Goal: Information Seeking & Learning: Compare options

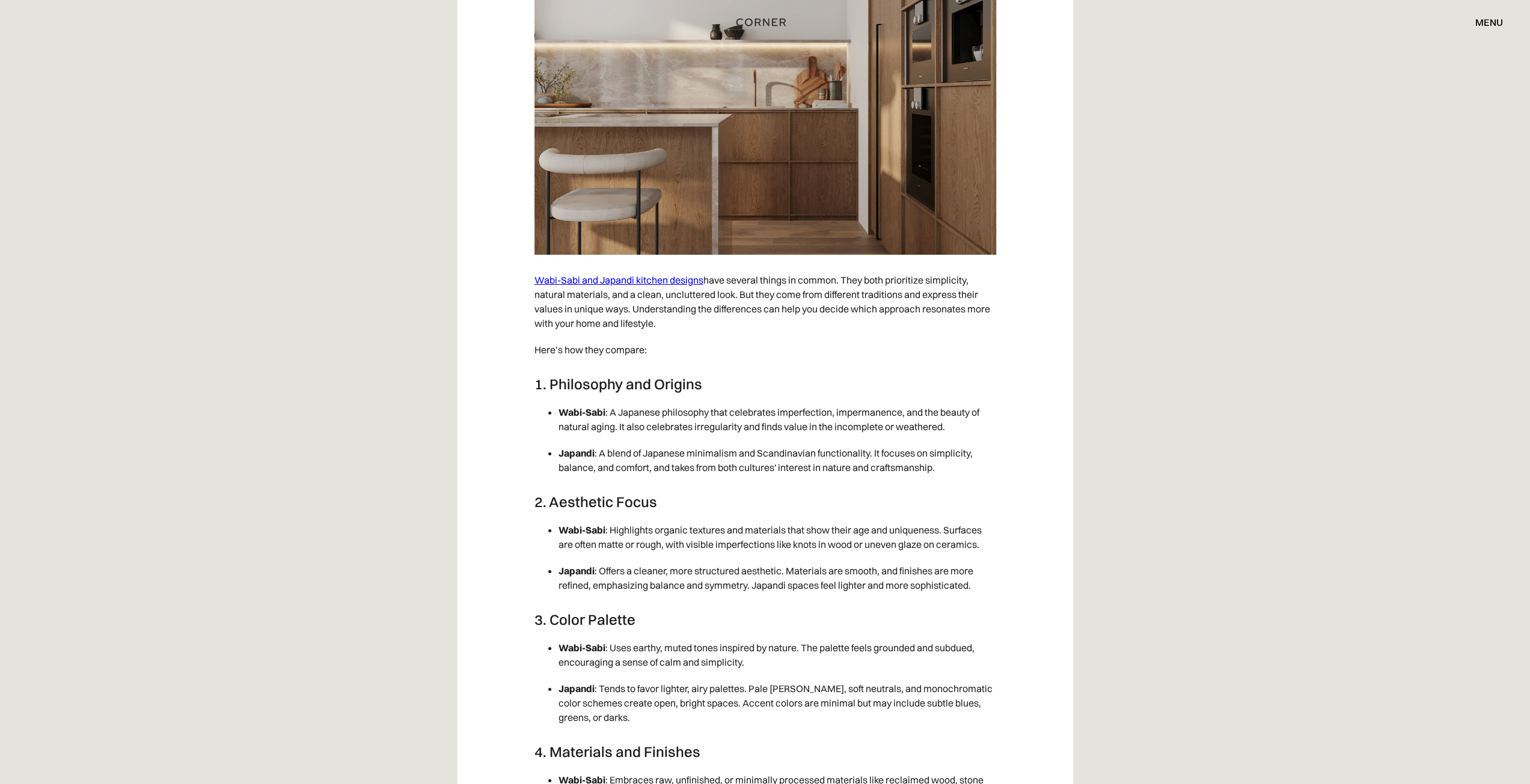
scroll to position [4281, 0]
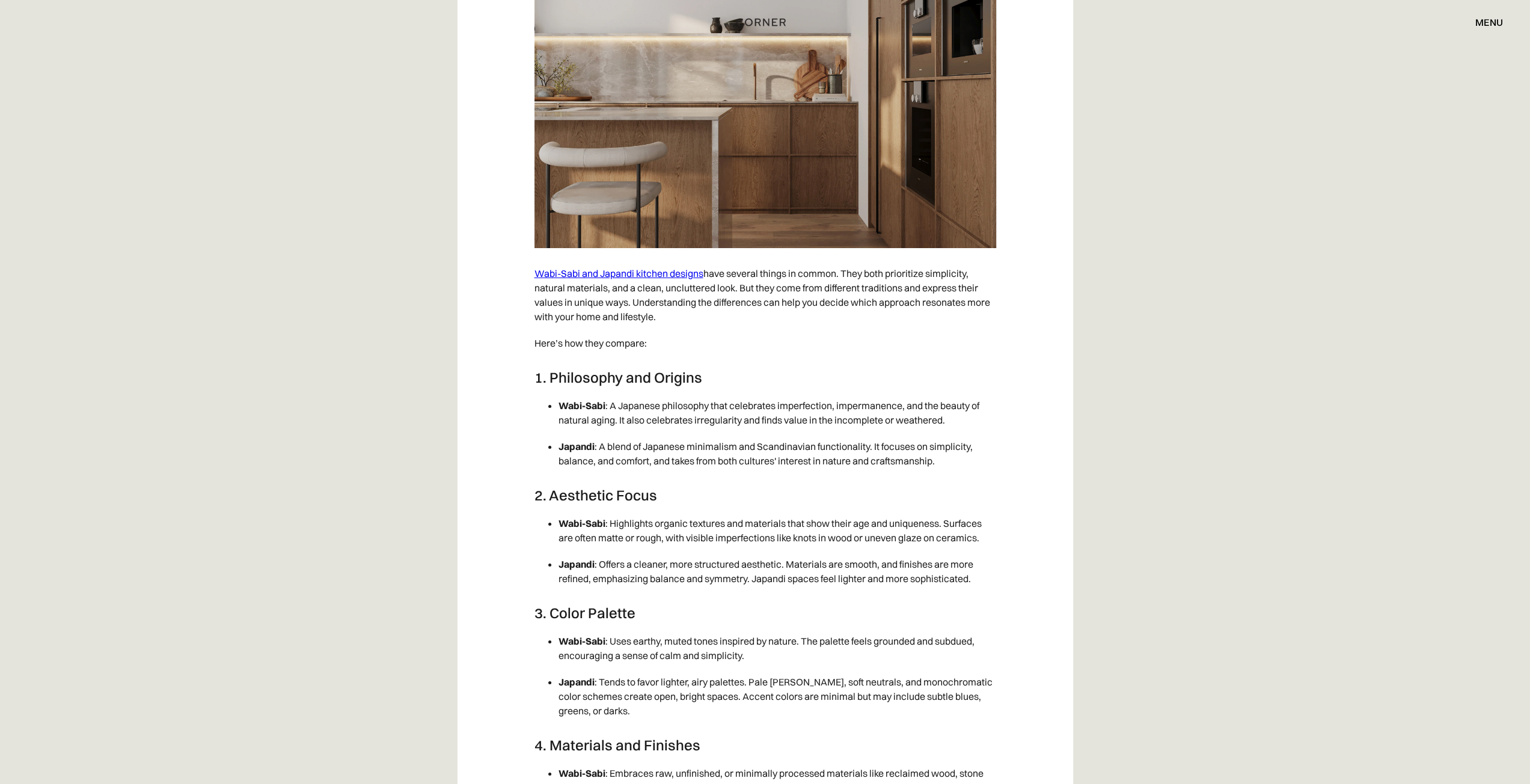
click at [651, 183] on img at bounding box center [765, 86] width 462 height 325
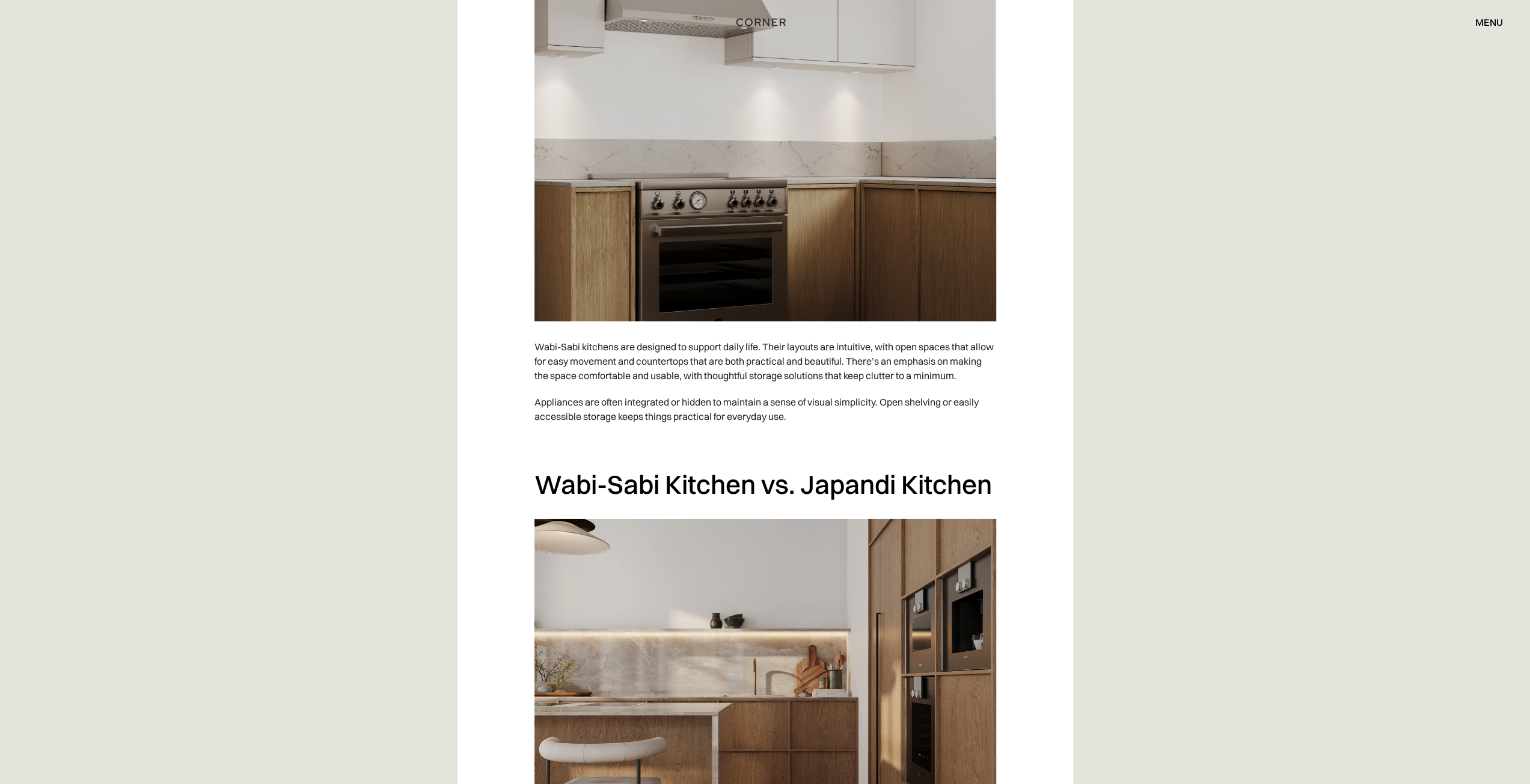
scroll to position [3680, 0]
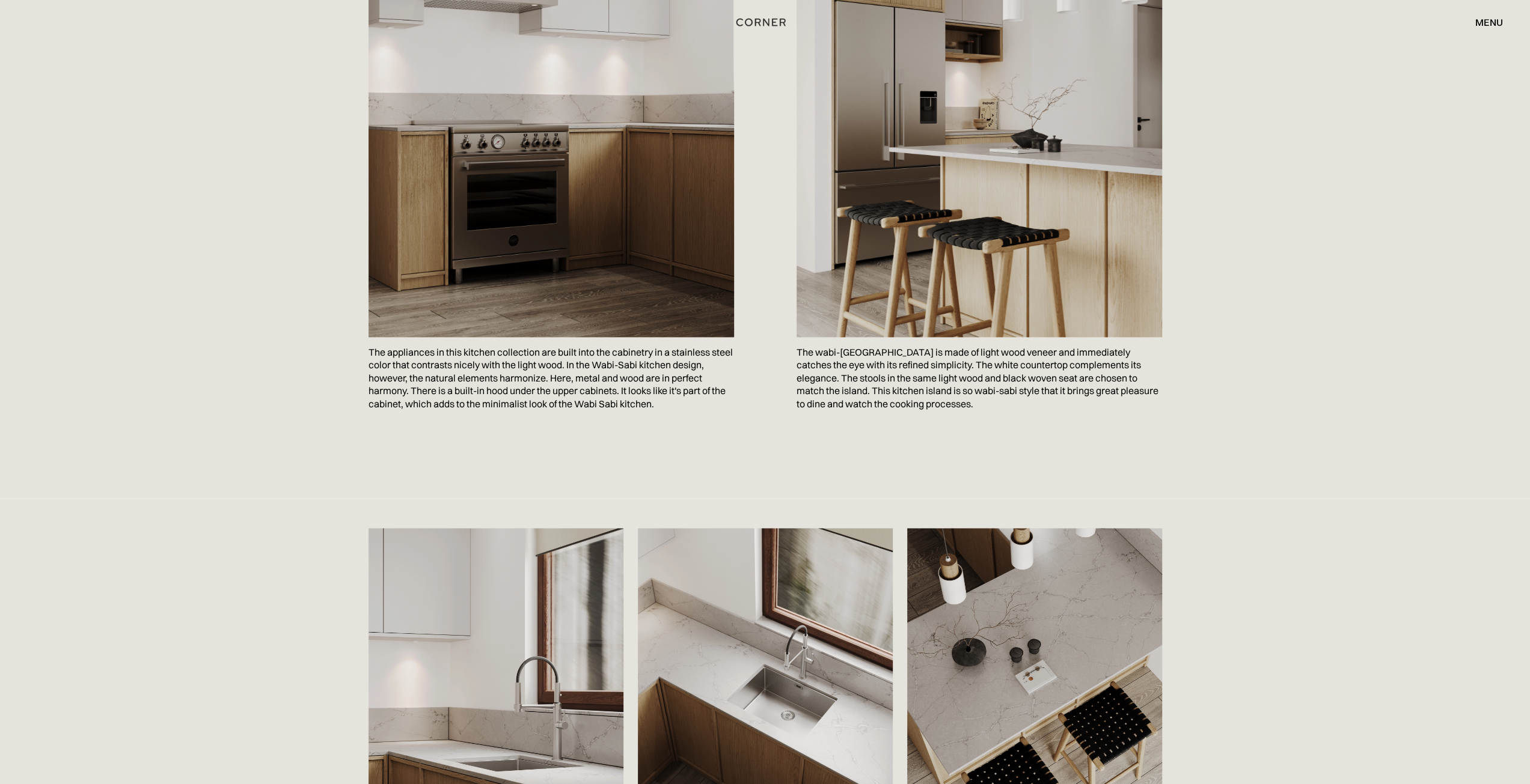
scroll to position [1412, 0]
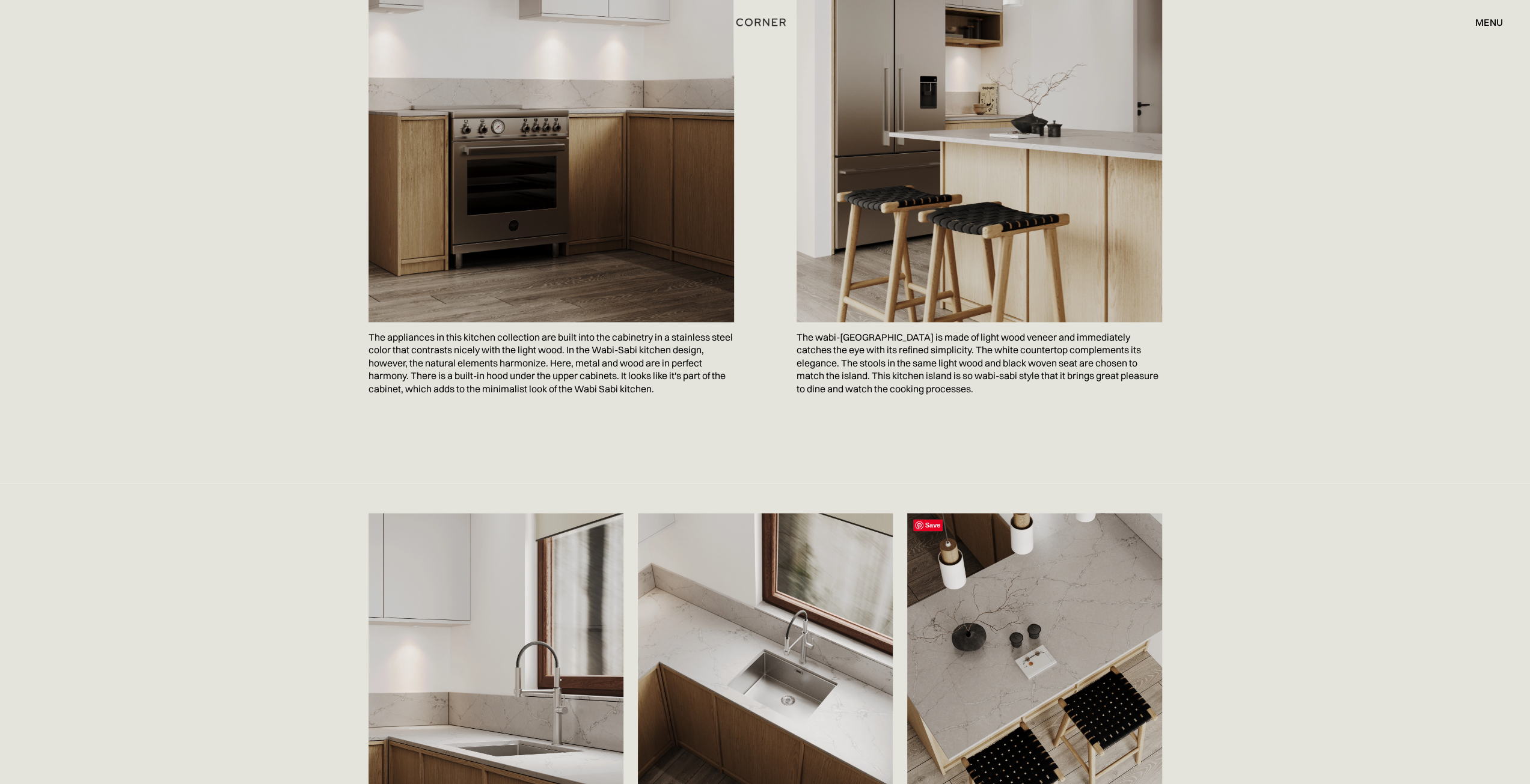
click at [953, 623] on img at bounding box center [1034, 672] width 255 height 318
click at [938, 526] on span "Save" at bounding box center [928, 525] width 30 height 12
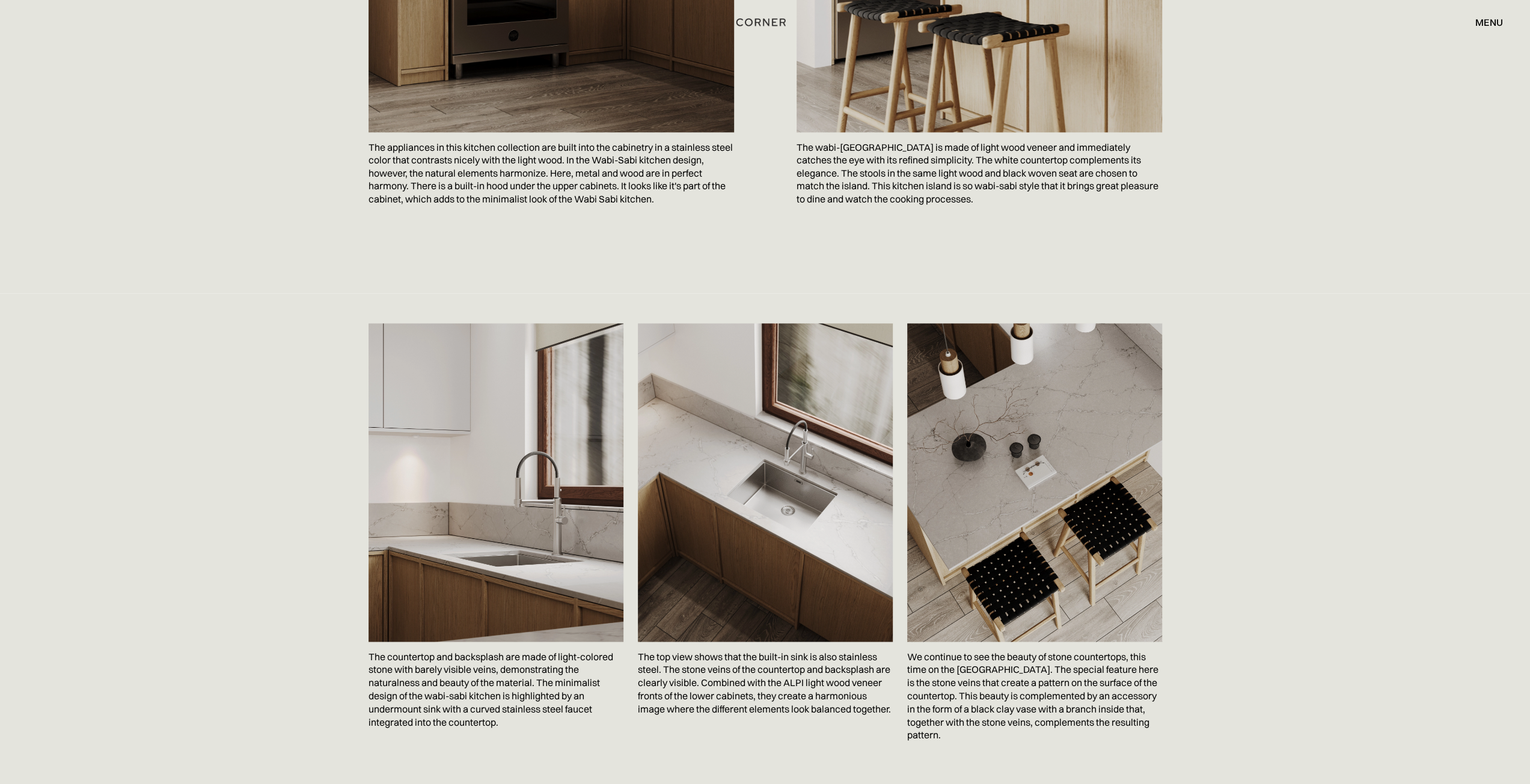
scroll to position [1623, 0]
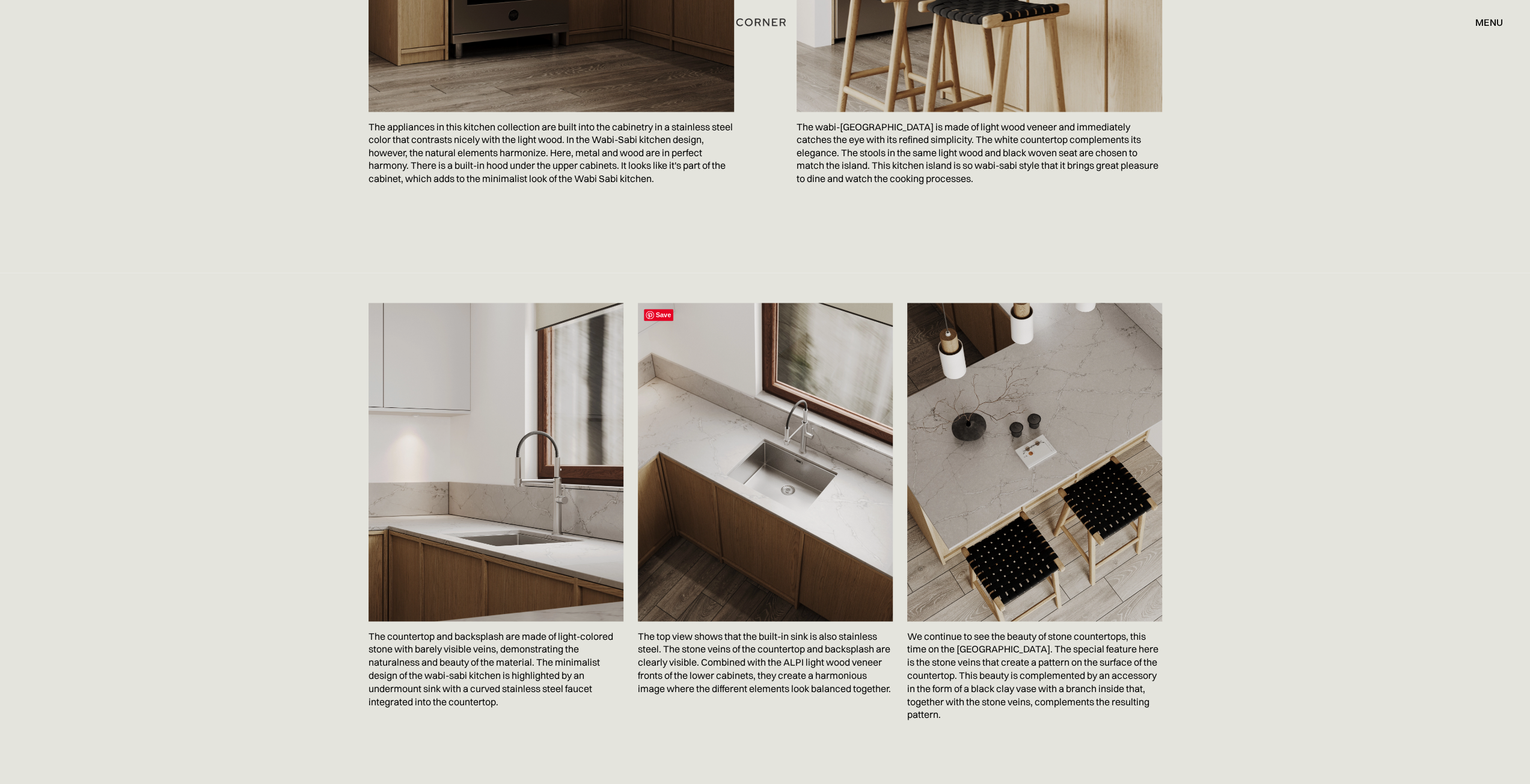
click at [772, 391] on img at bounding box center [765, 462] width 255 height 318
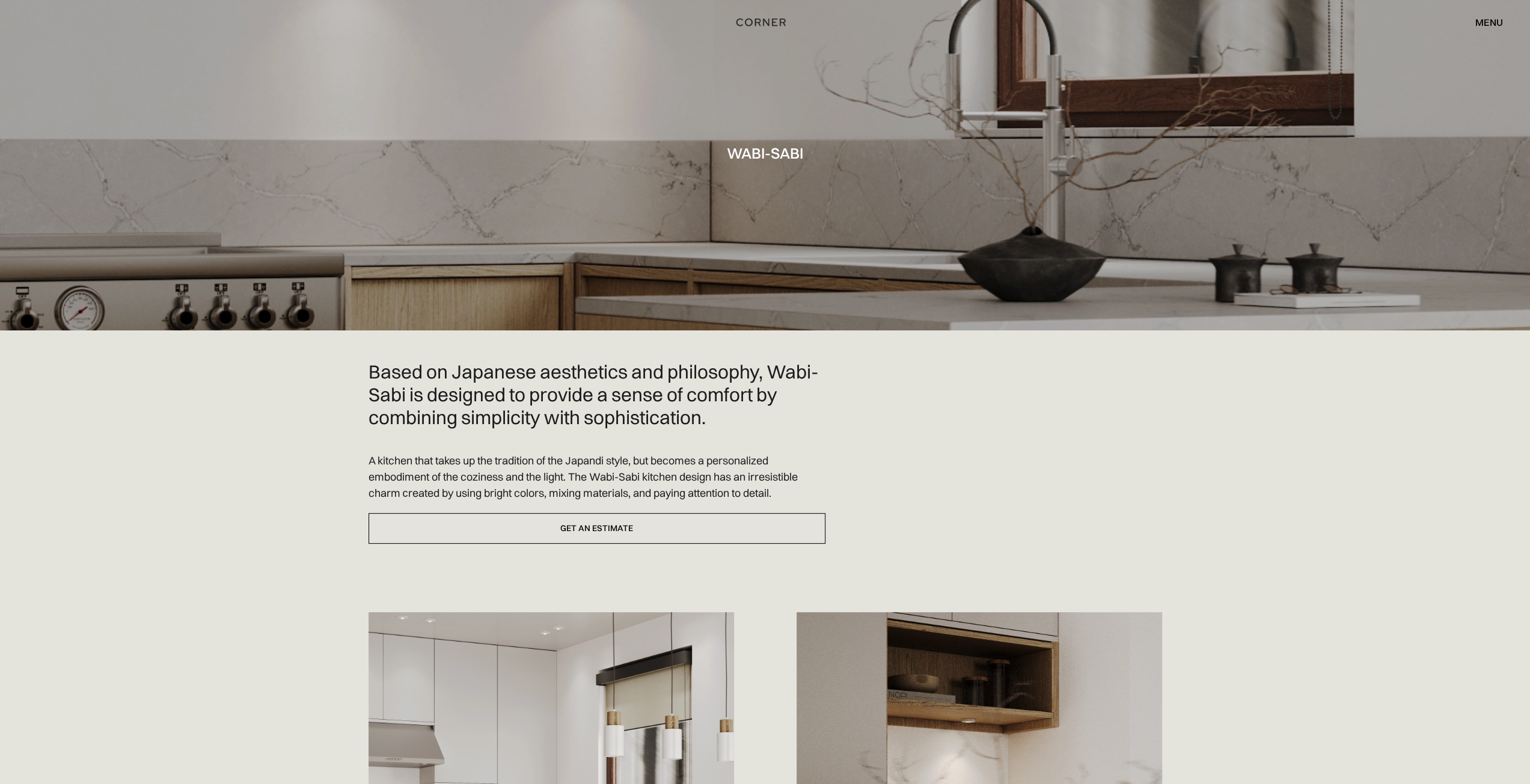
scroll to position [0, 0]
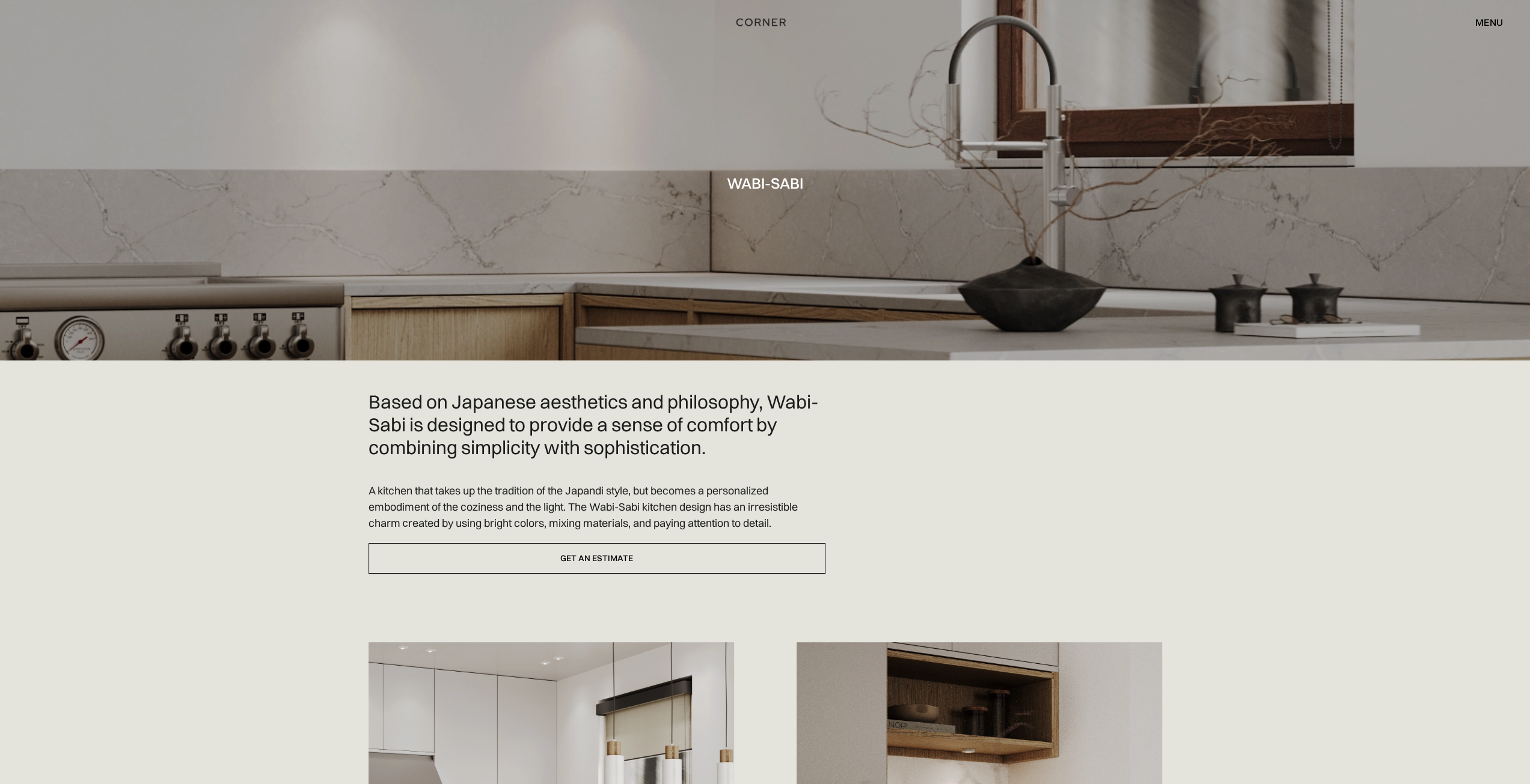
click at [1484, 21] on div "menu" at bounding box center [1489, 22] width 28 height 10
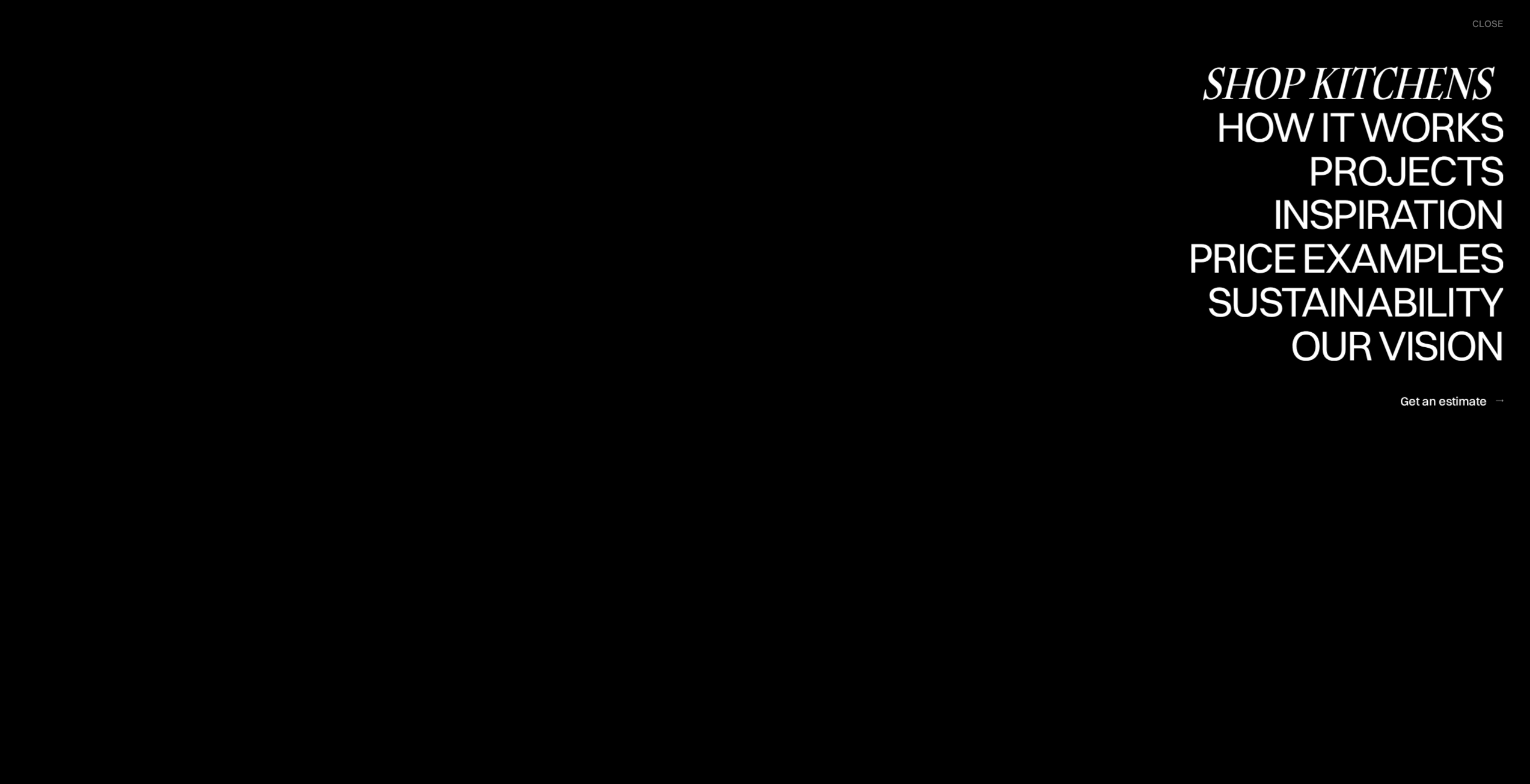
click at [1429, 75] on div "Shop Kitchens" at bounding box center [1351, 83] width 302 height 42
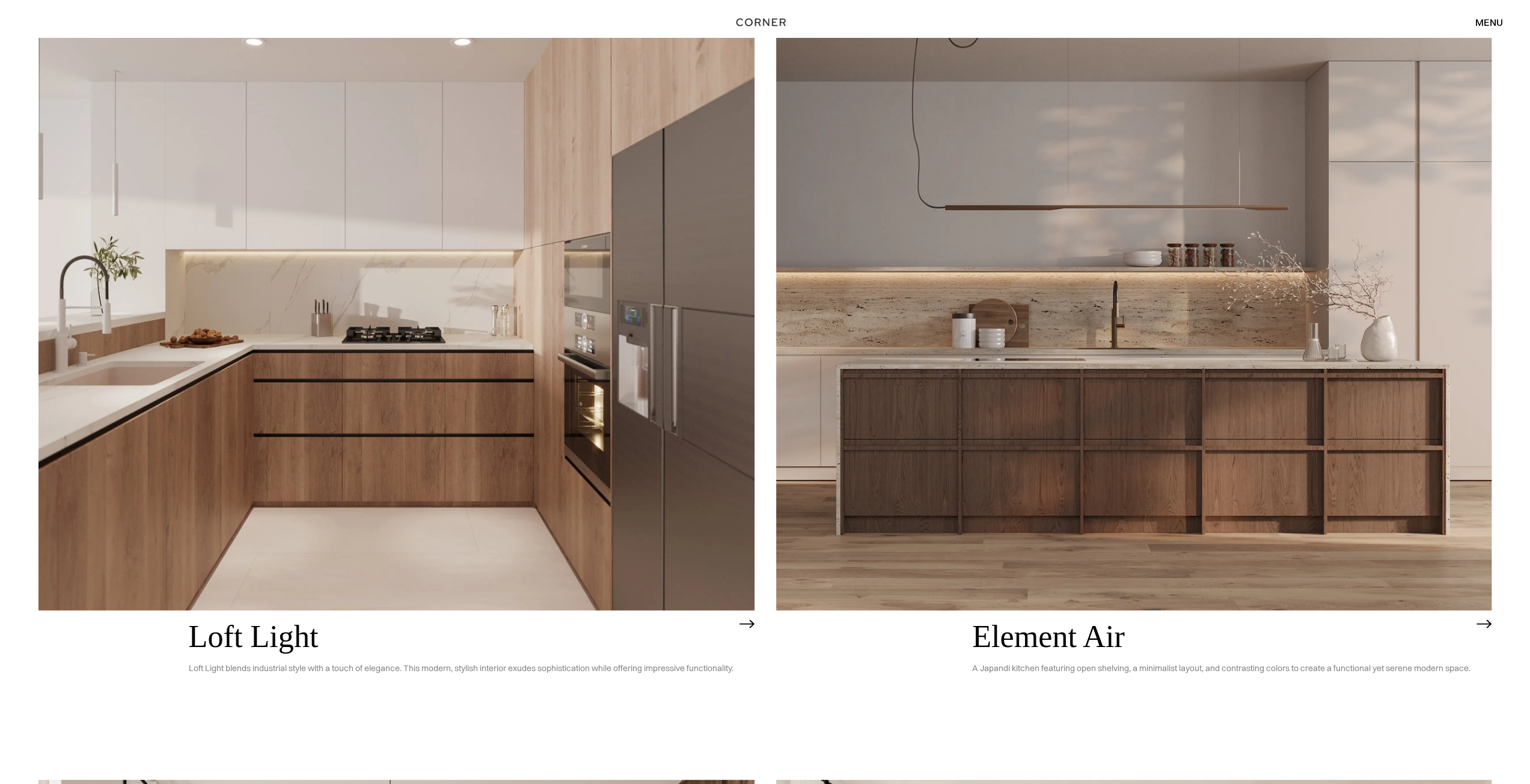
scroll to position [150, 0]
click at [1053, 640] on h2 "Element Air" at bounding box center [1221, 636] width 498 height 34
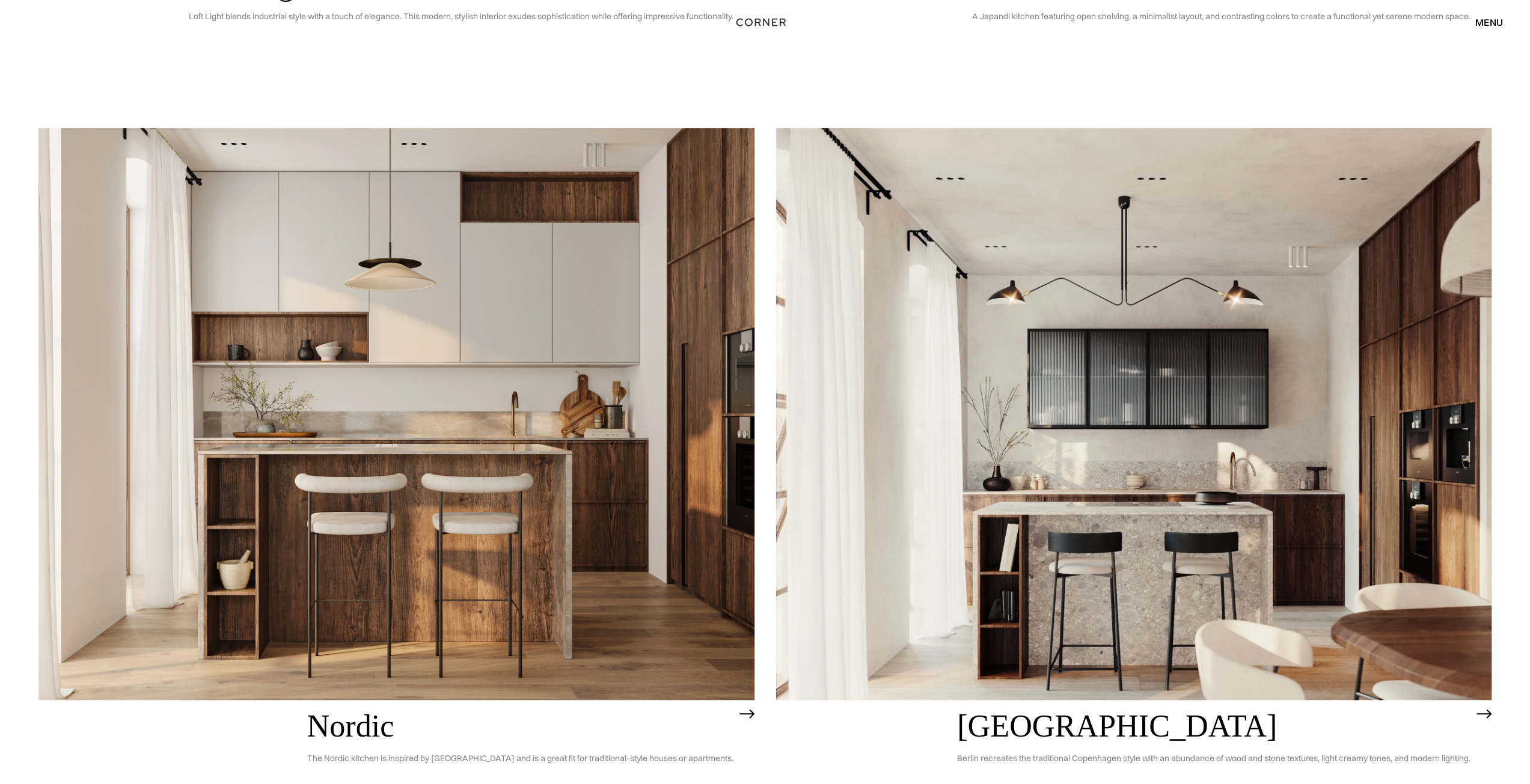
scroll to position [871, 0]
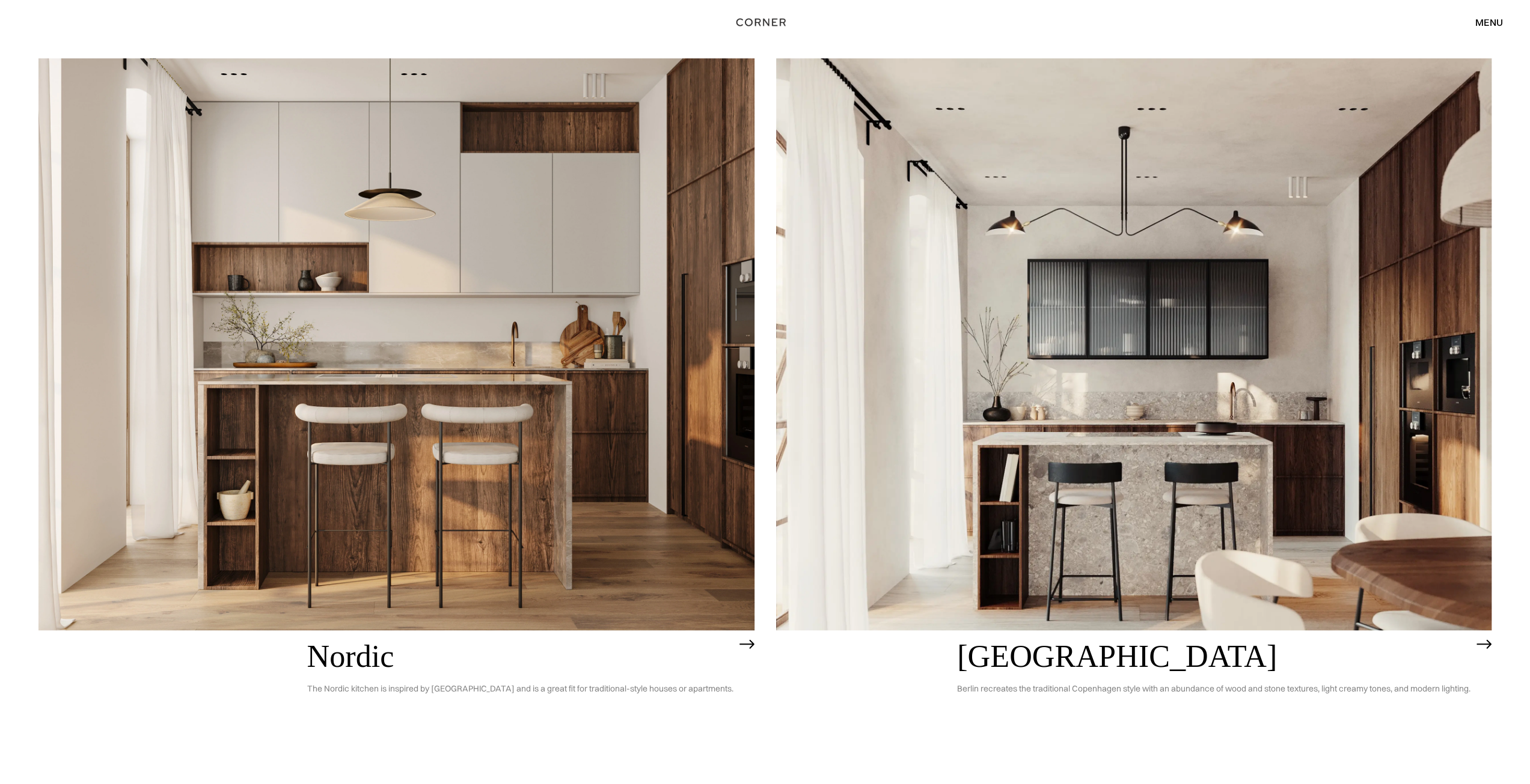
click at [376, 652] on h2 "Nordic" at bounding box center [520, 657] width 426 height 34
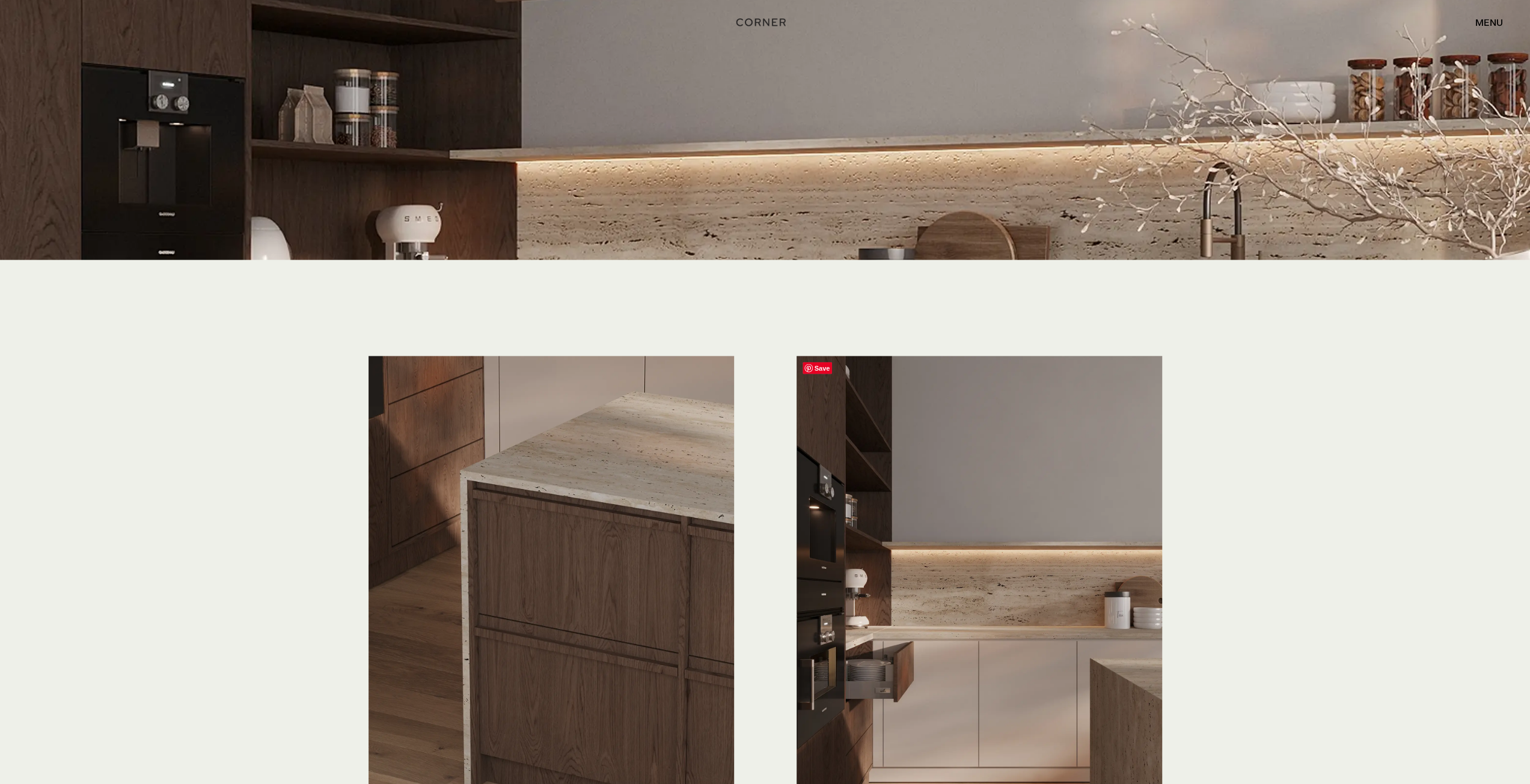
scroll to position [2628, 0]
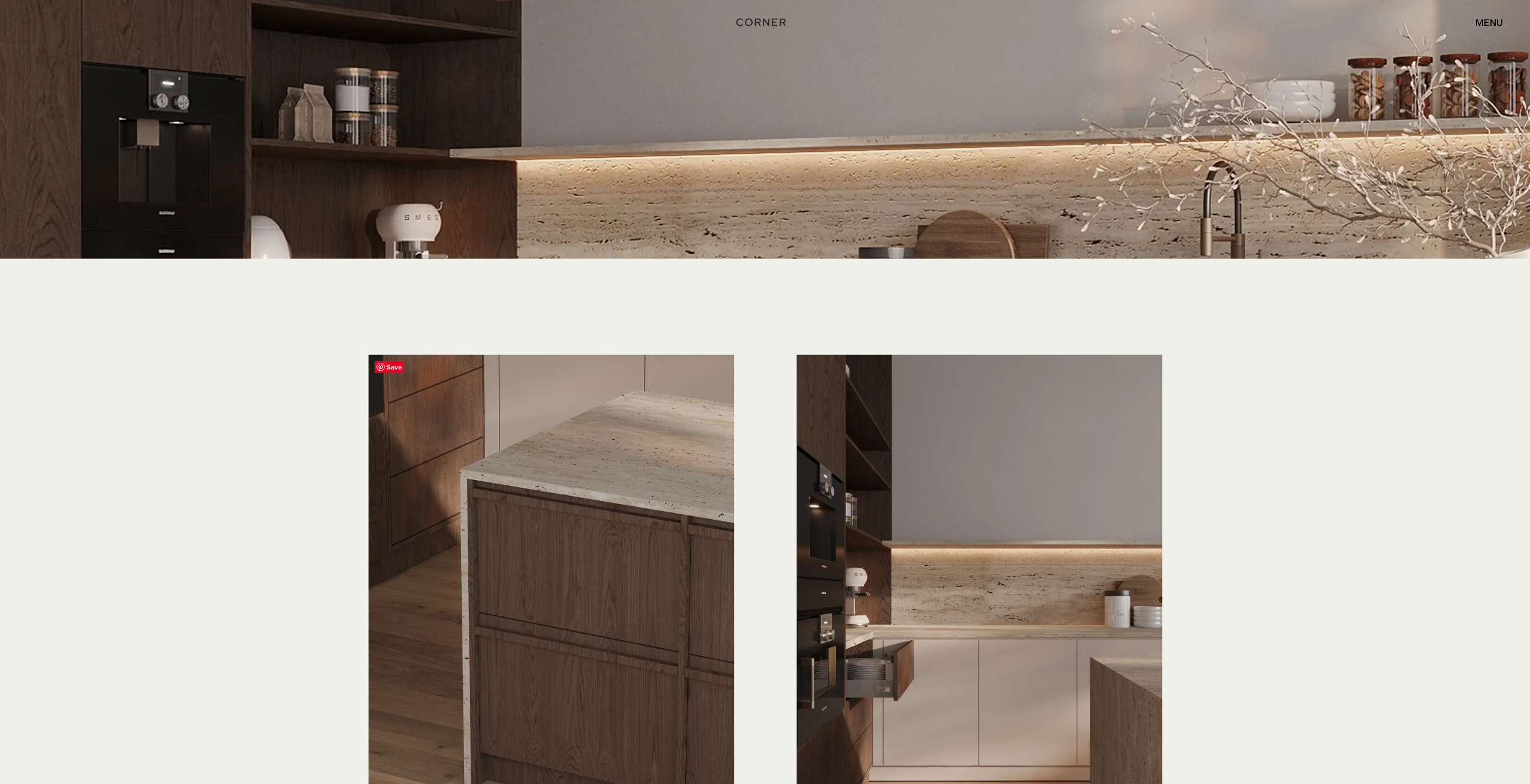
click at [713, 446] on img at bounding box center [551, 598] width 365 height 487
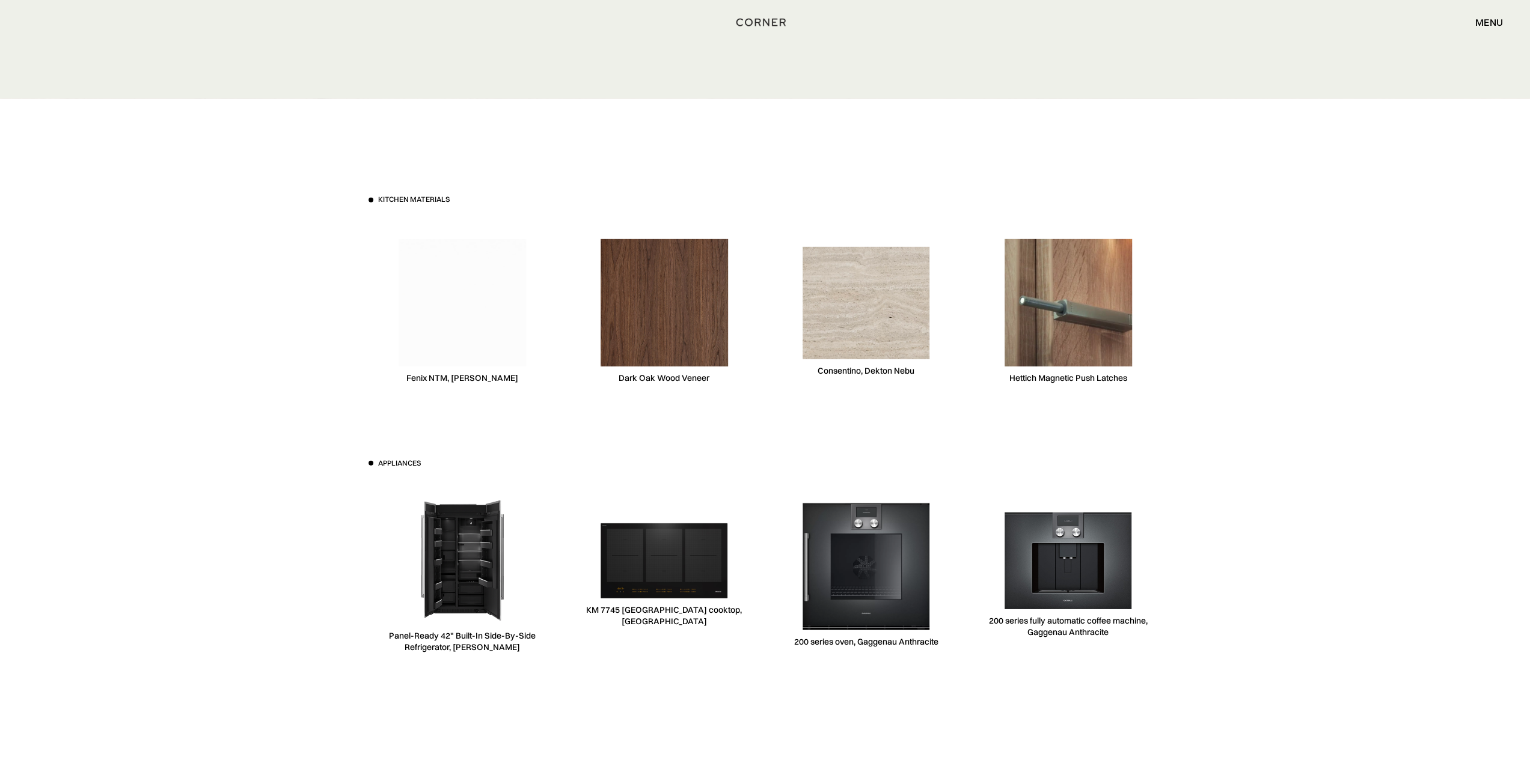
scroll to position [3545, 0]
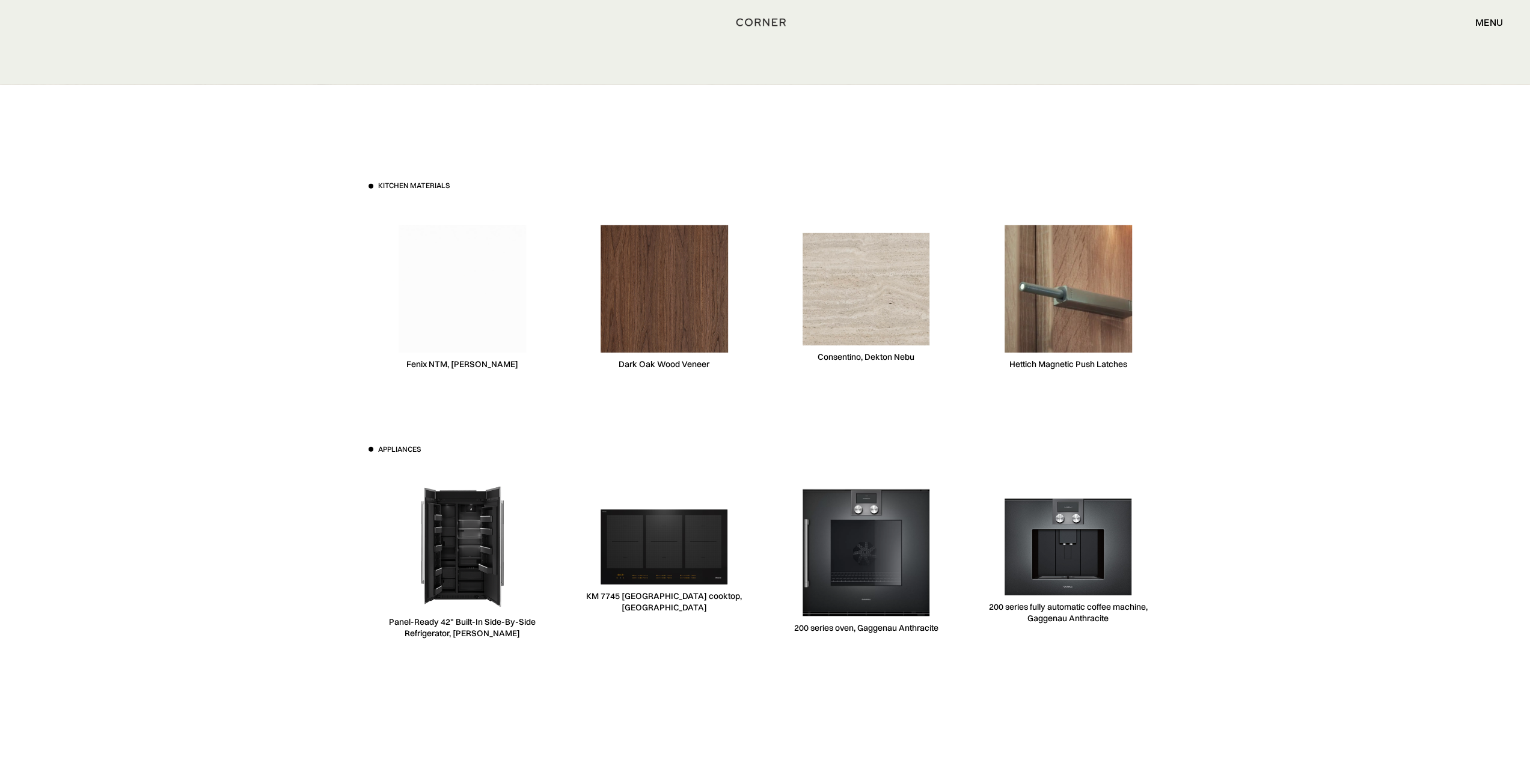
click at [890, 324] on img at bounding box center [866, 289] width 127 height 112
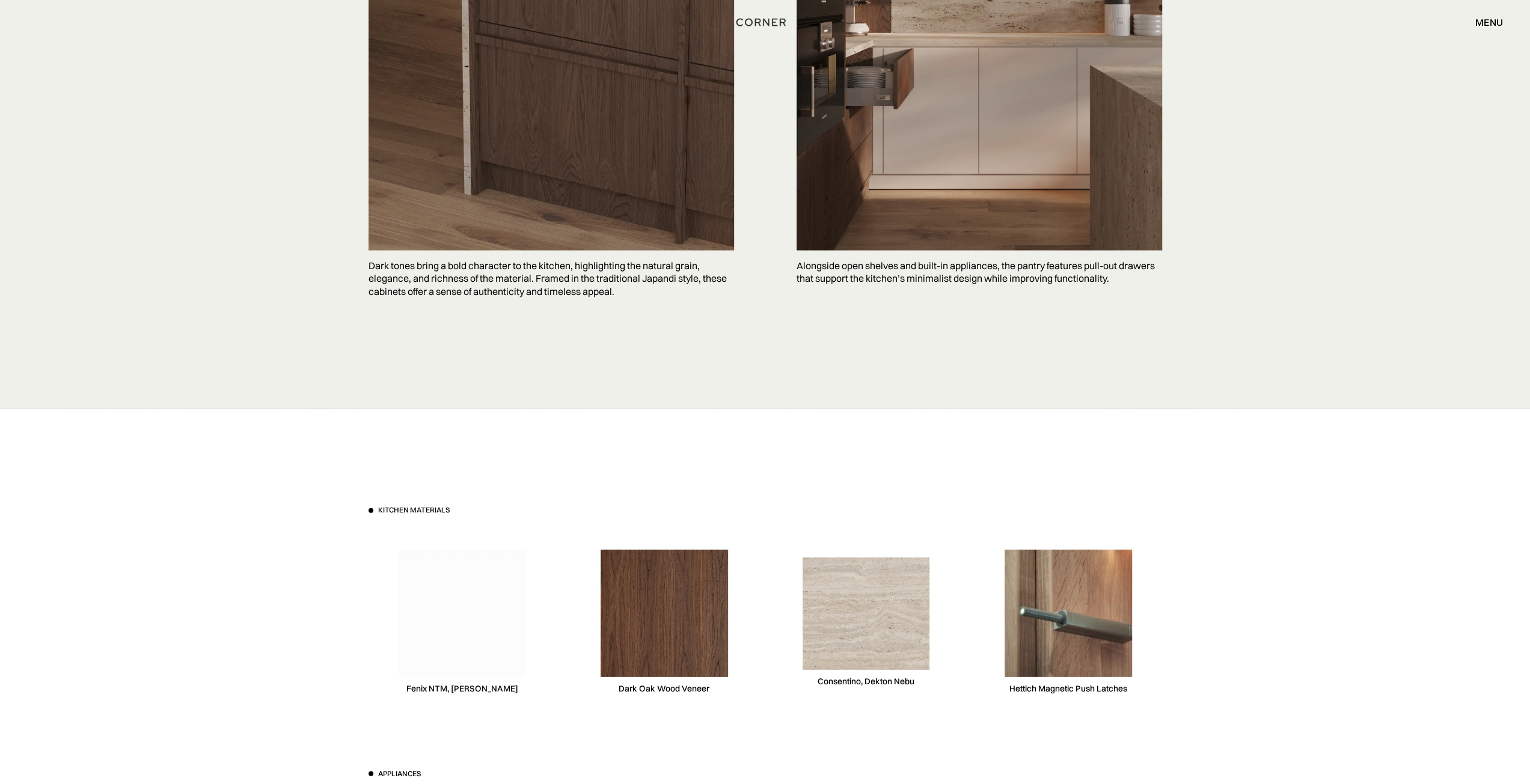
scroll to position [3215, 0]
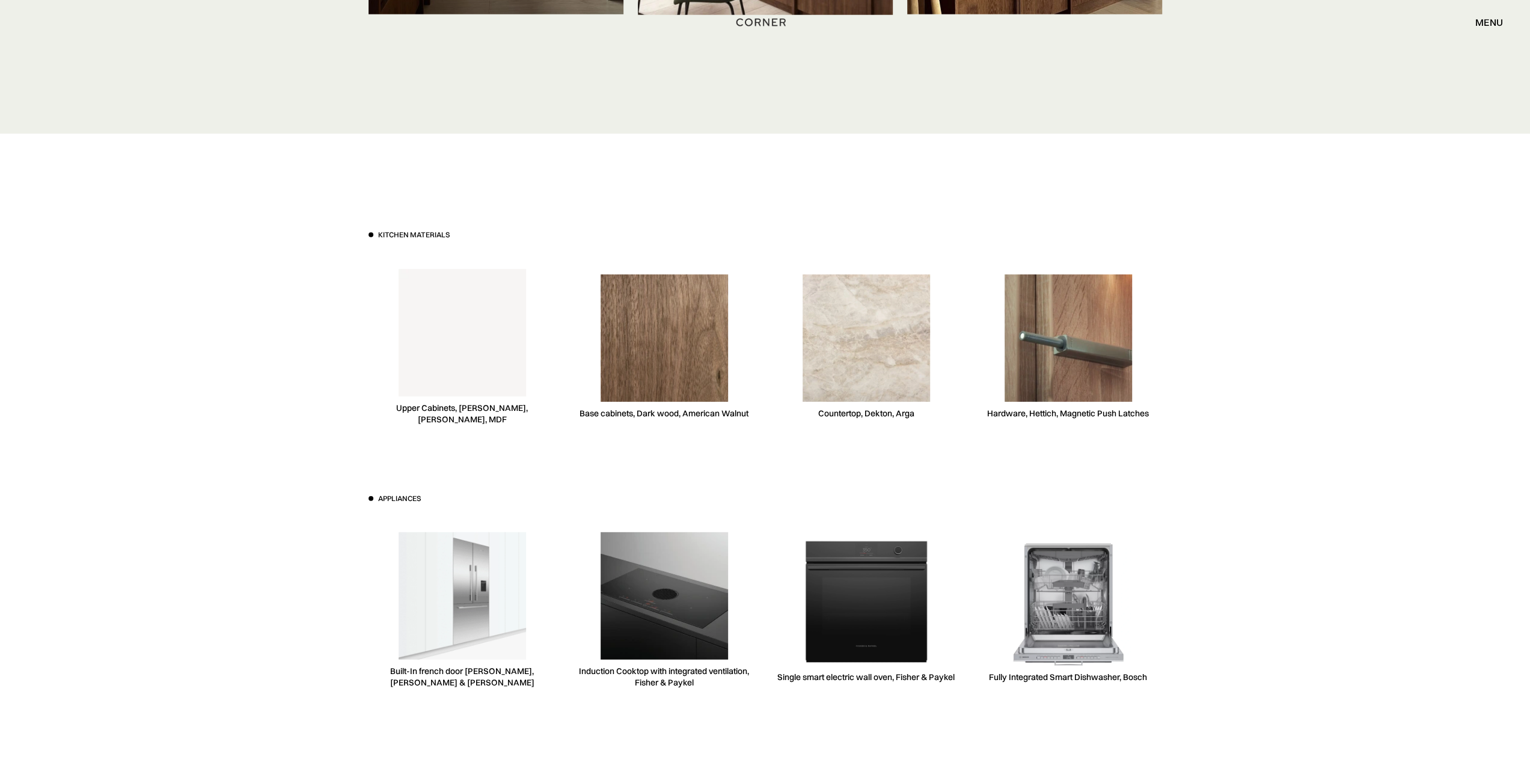
scroll to position [3199, 0]
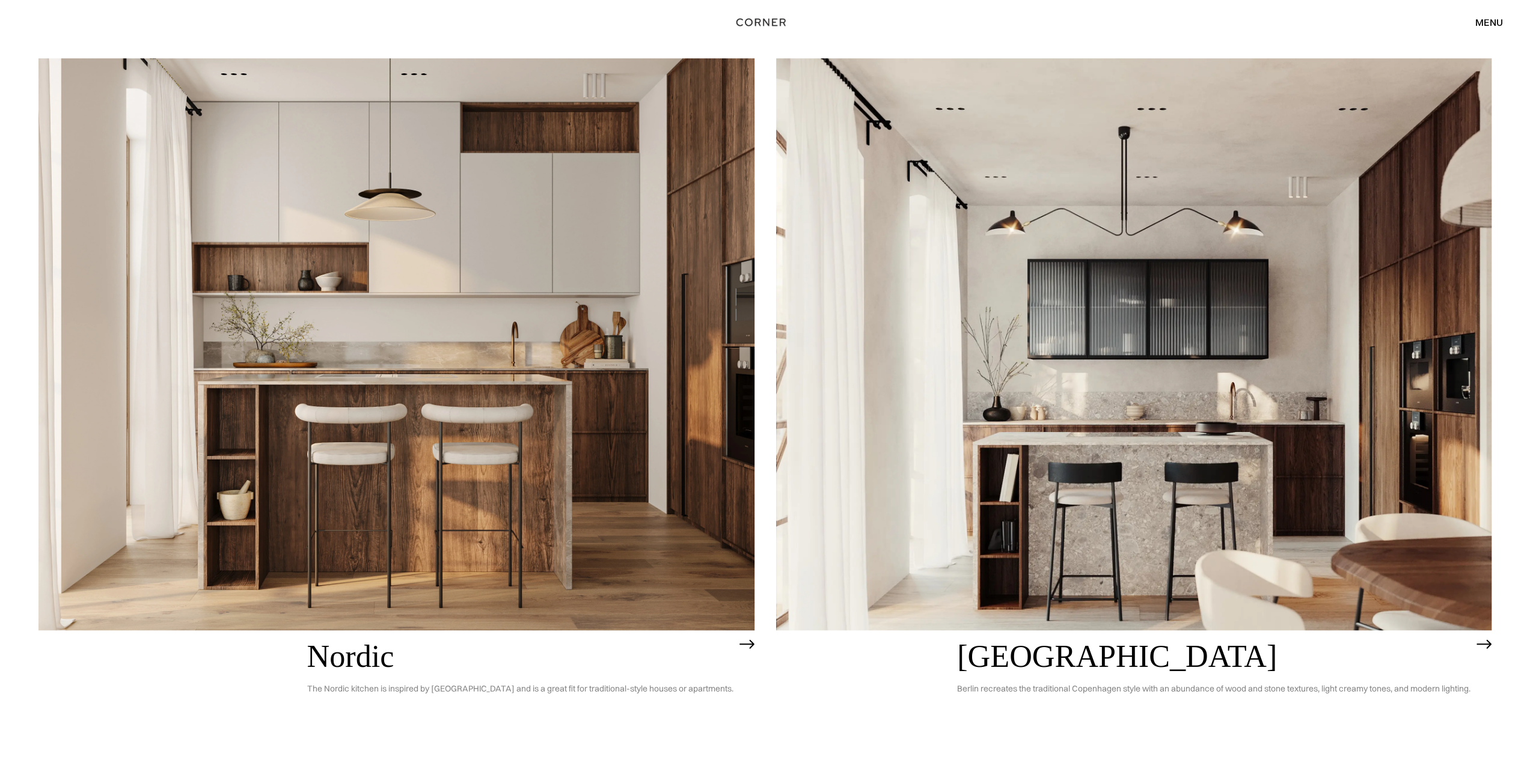
click at [975, 644] on h2 "Berlin" at bounding box center [1214, 657] width 514 height 34
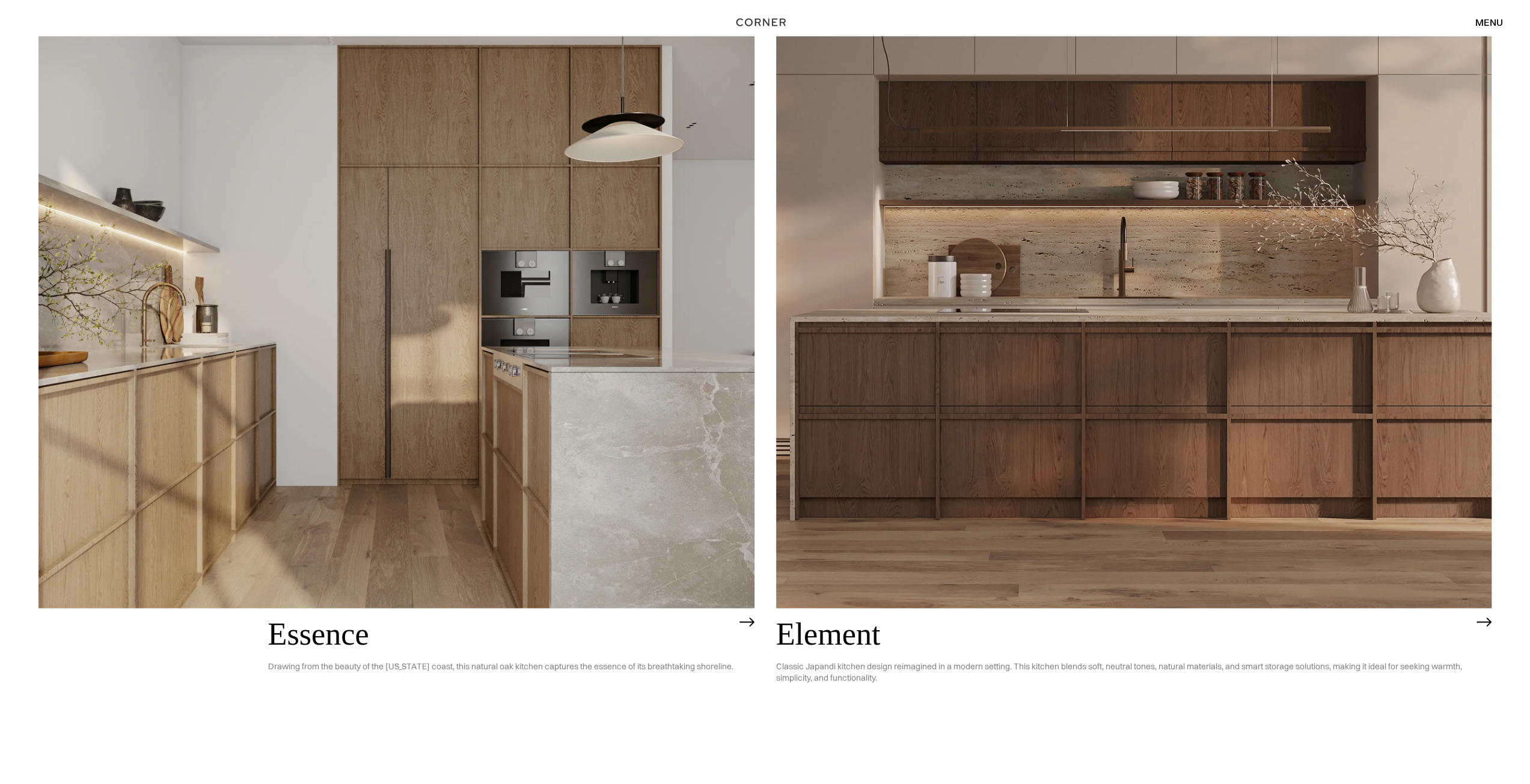
scroll to position [1637, 0]
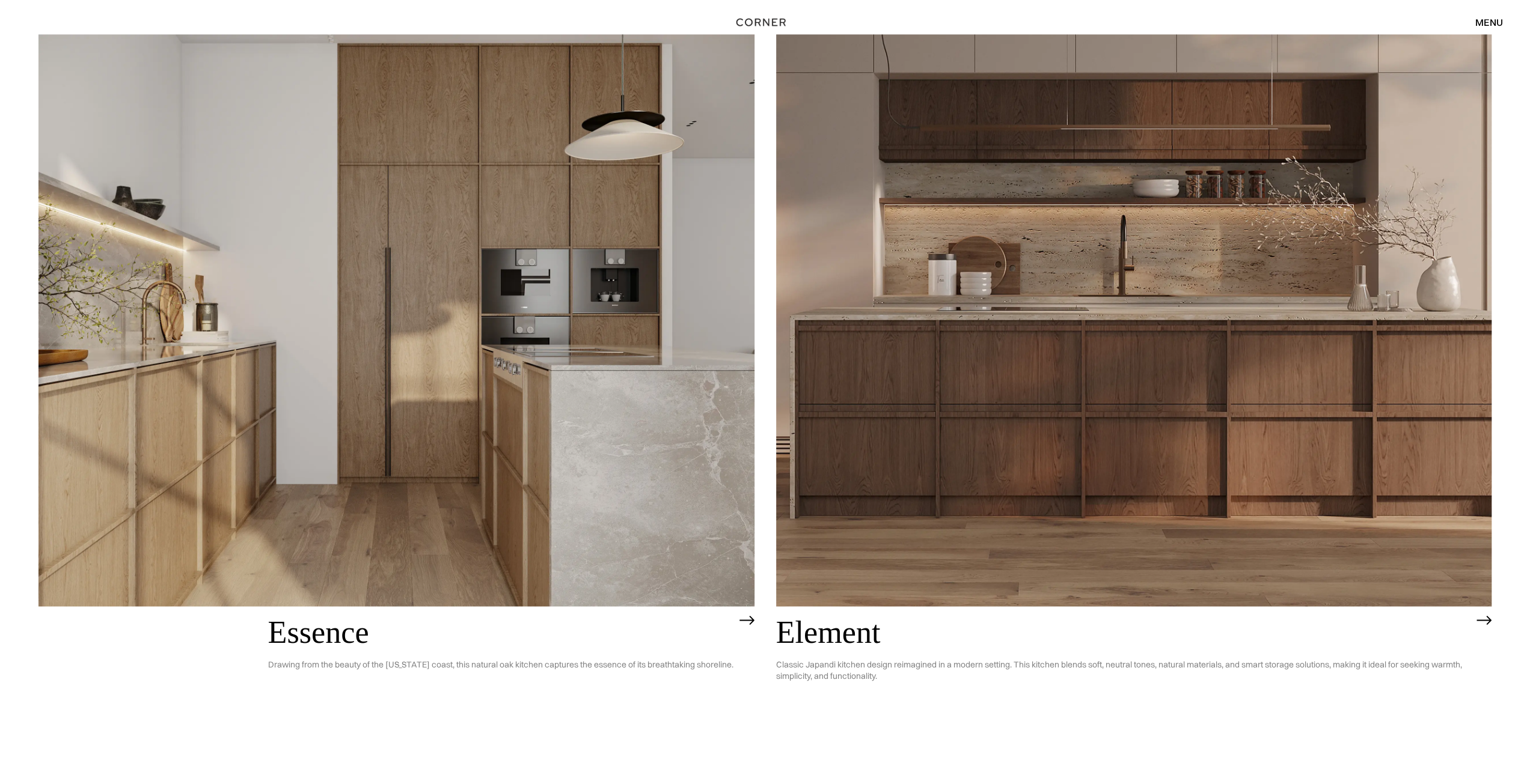
click at [803, 633] on h2 "Element" at bounding box center [1124, 633] width 695 height 34
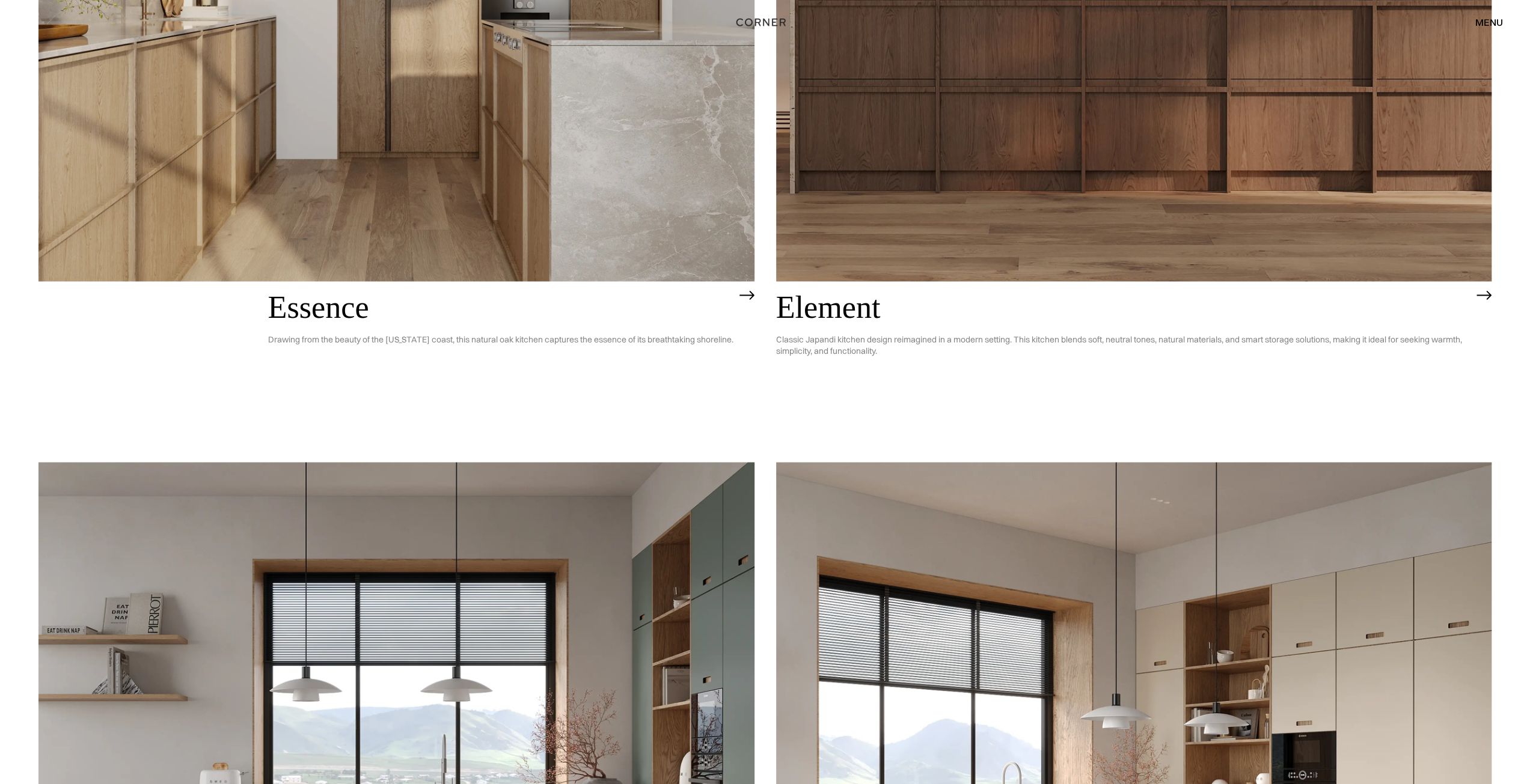
scroll to position [1968, 0]
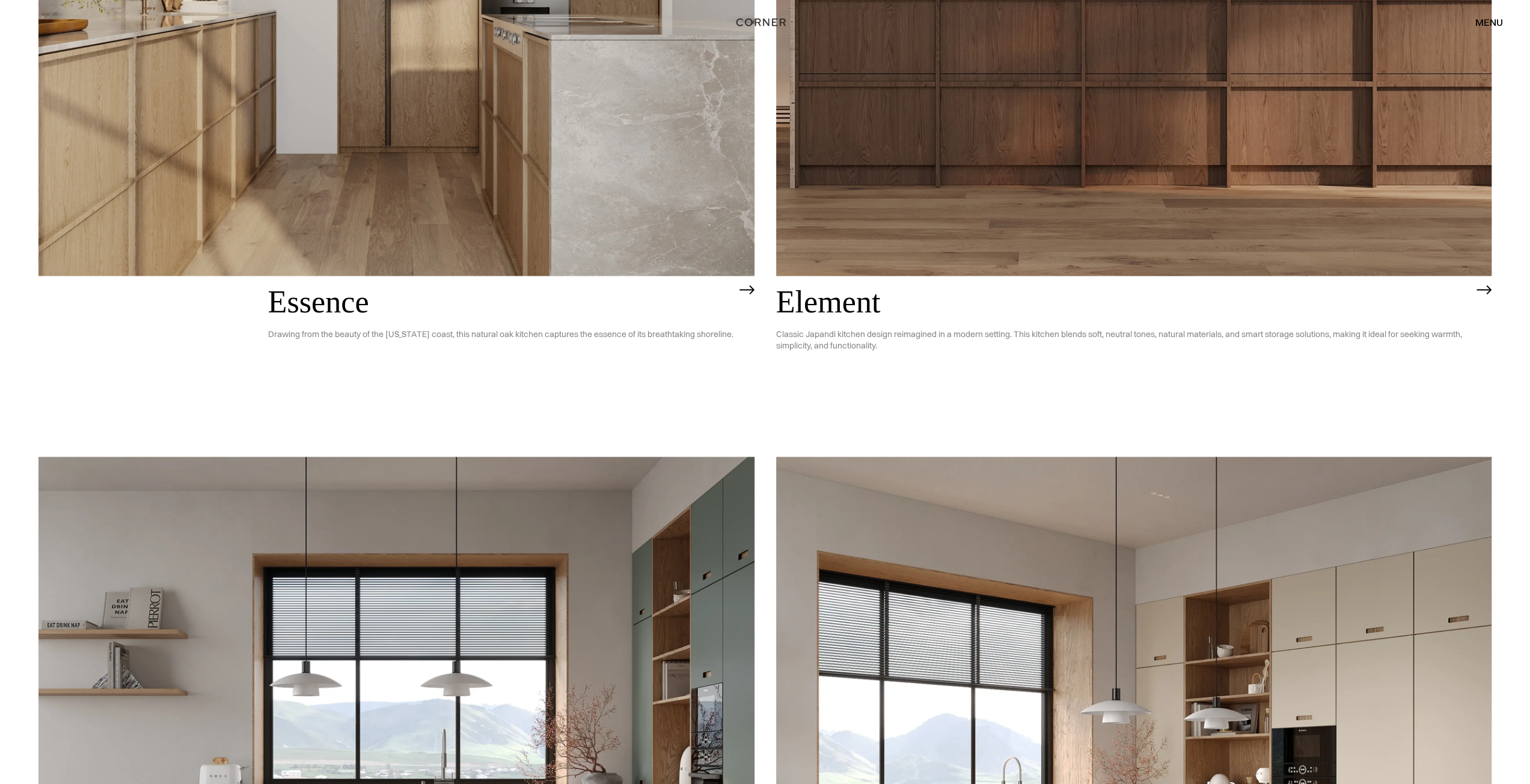
click at [355, 300] on h2 "Essence" at bounding box center [501, 302] width 465 height 34
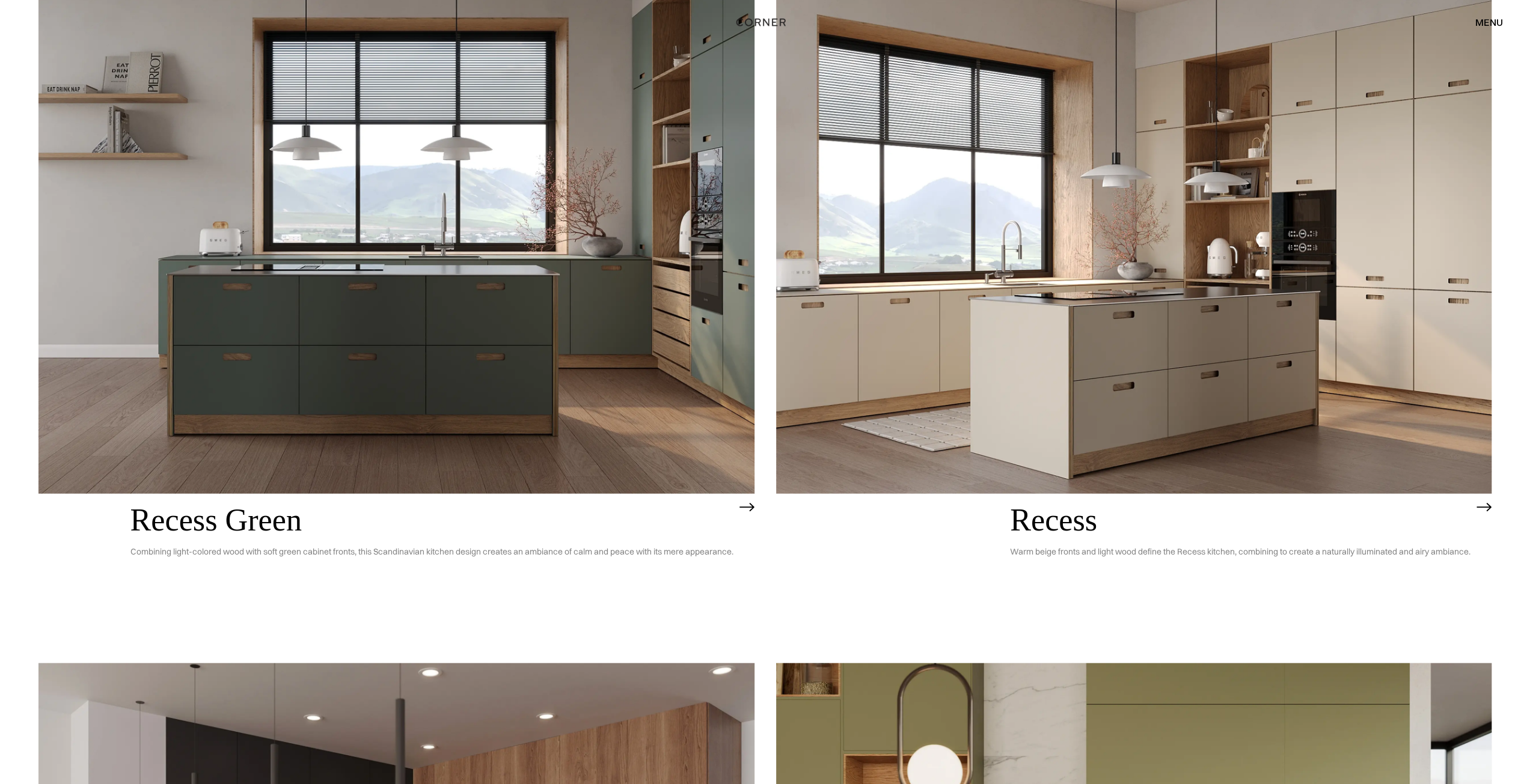
scroll to position [2509, 0]
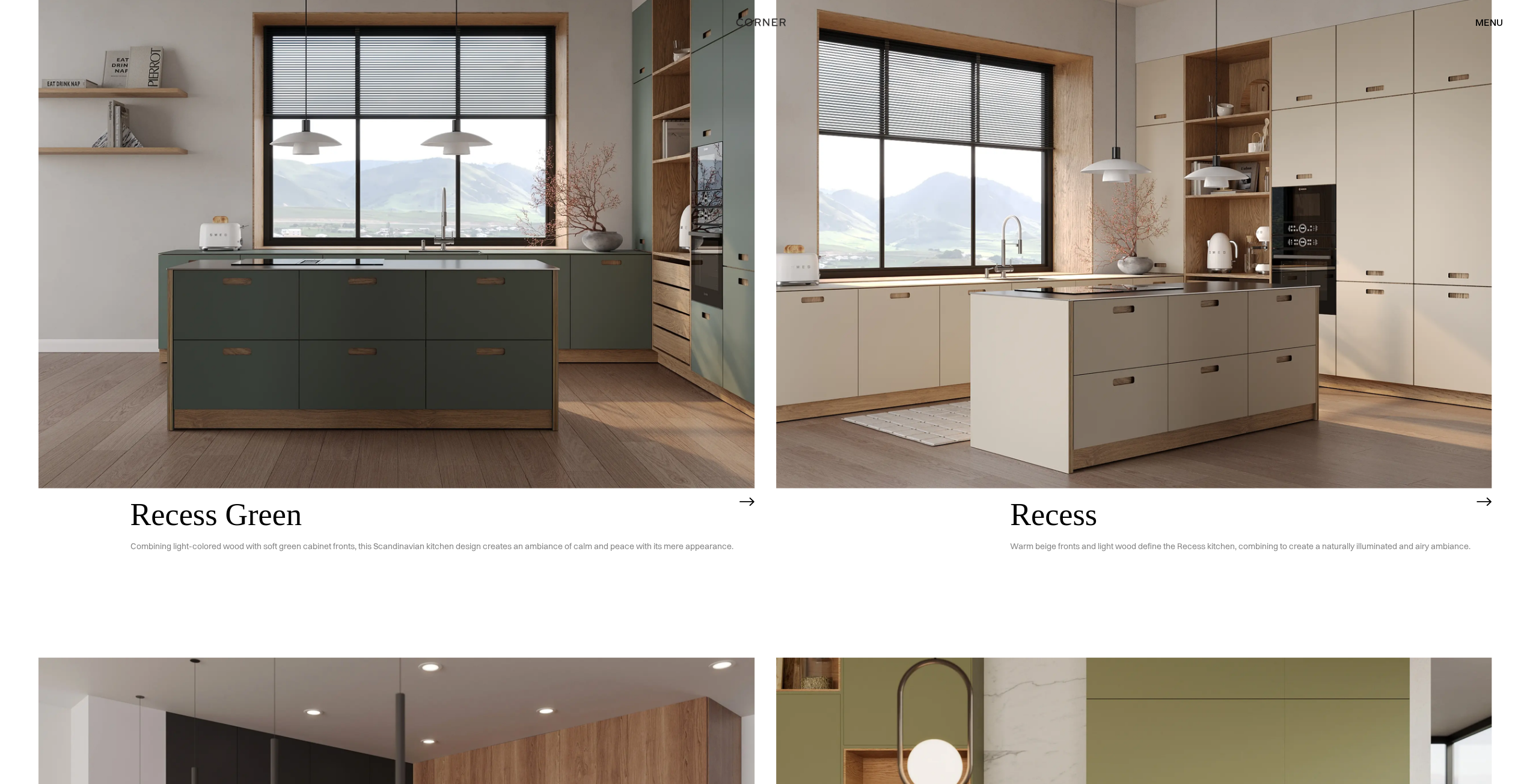
click at [234, 520] on h2 "Recess Green" at bounding box center [432, 515] width 603 height 34
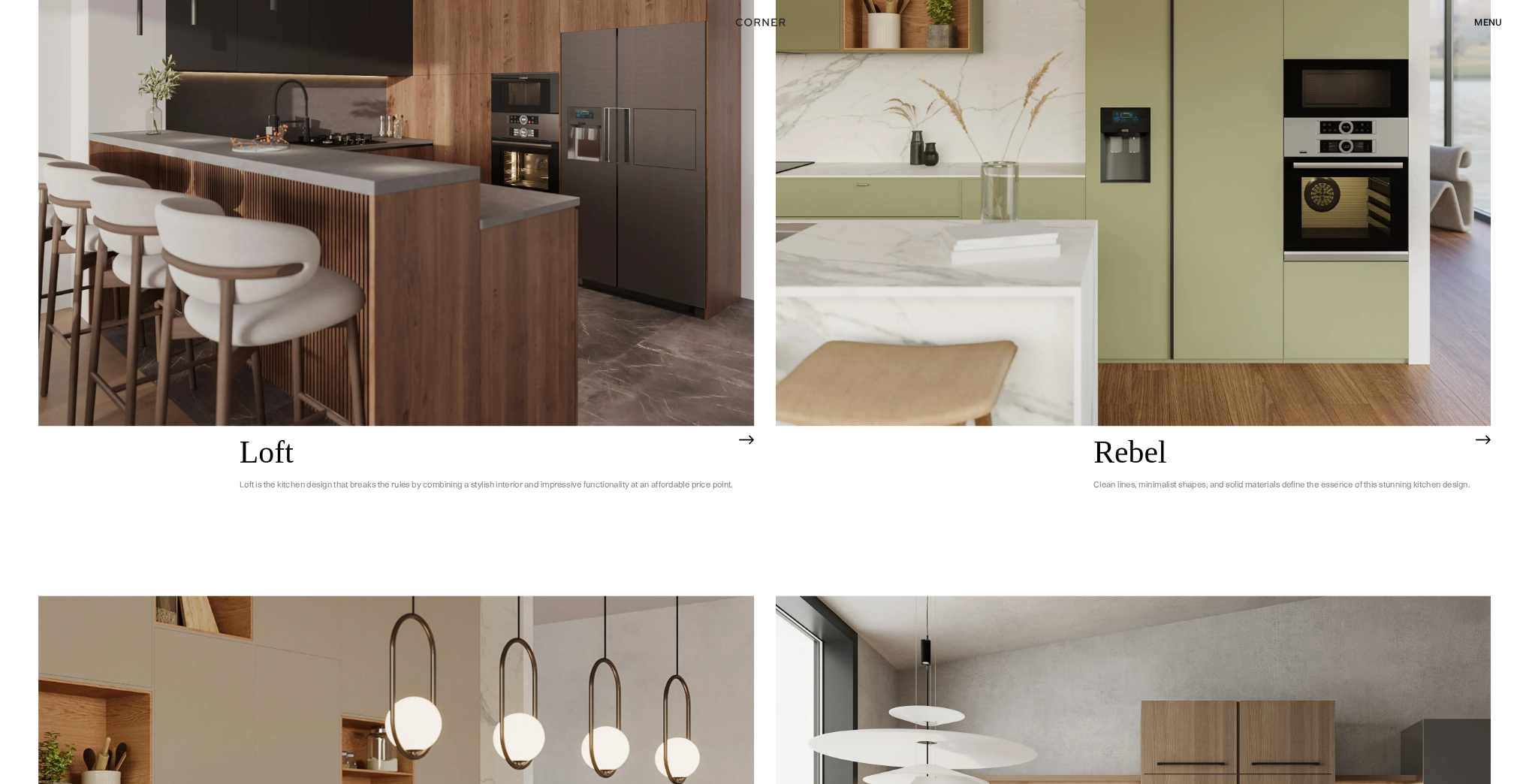
scroll to position [4148, 0]
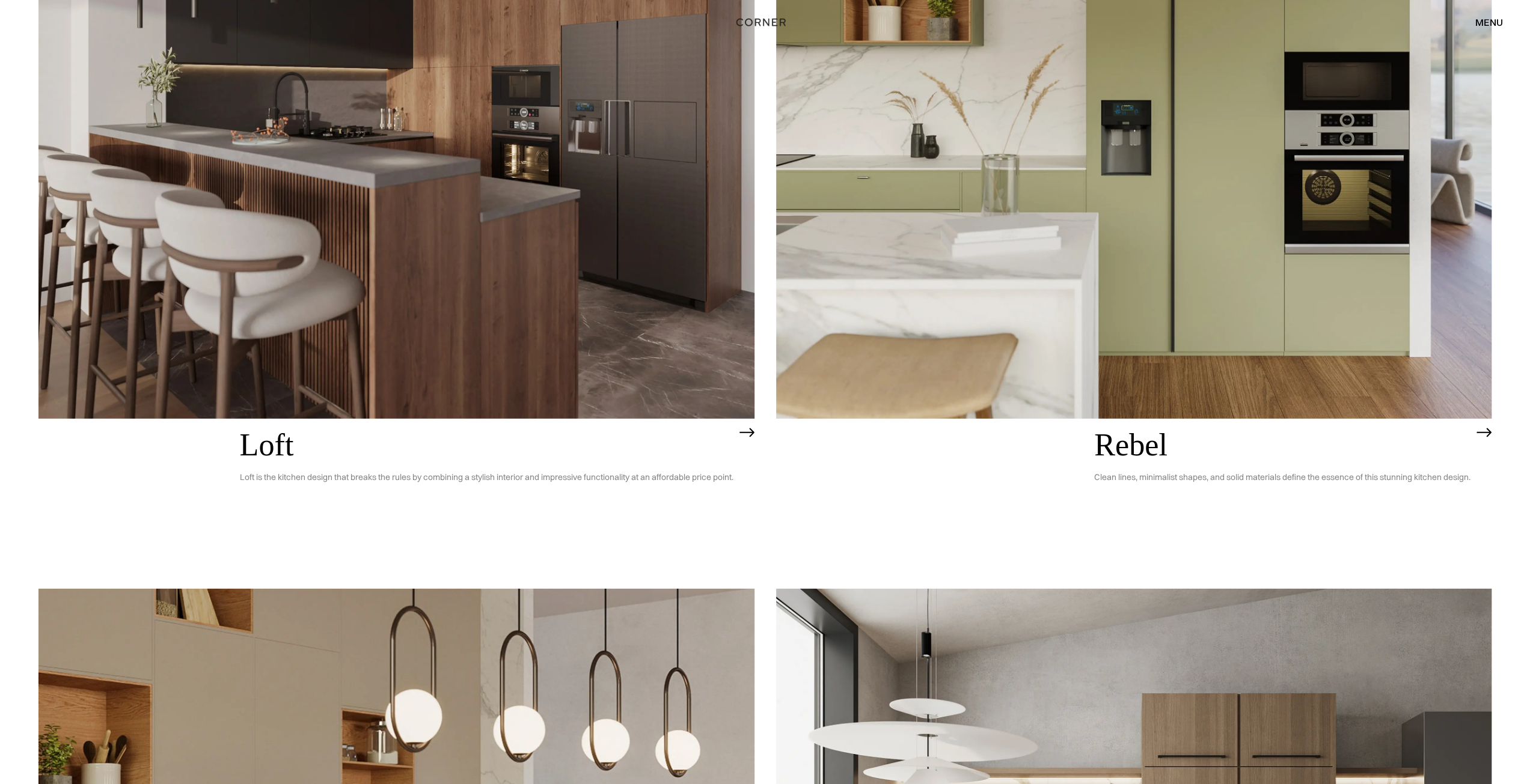
click at [271, 434] on h2 "Loft" at bounding box center [486, 445] width 493 height 34
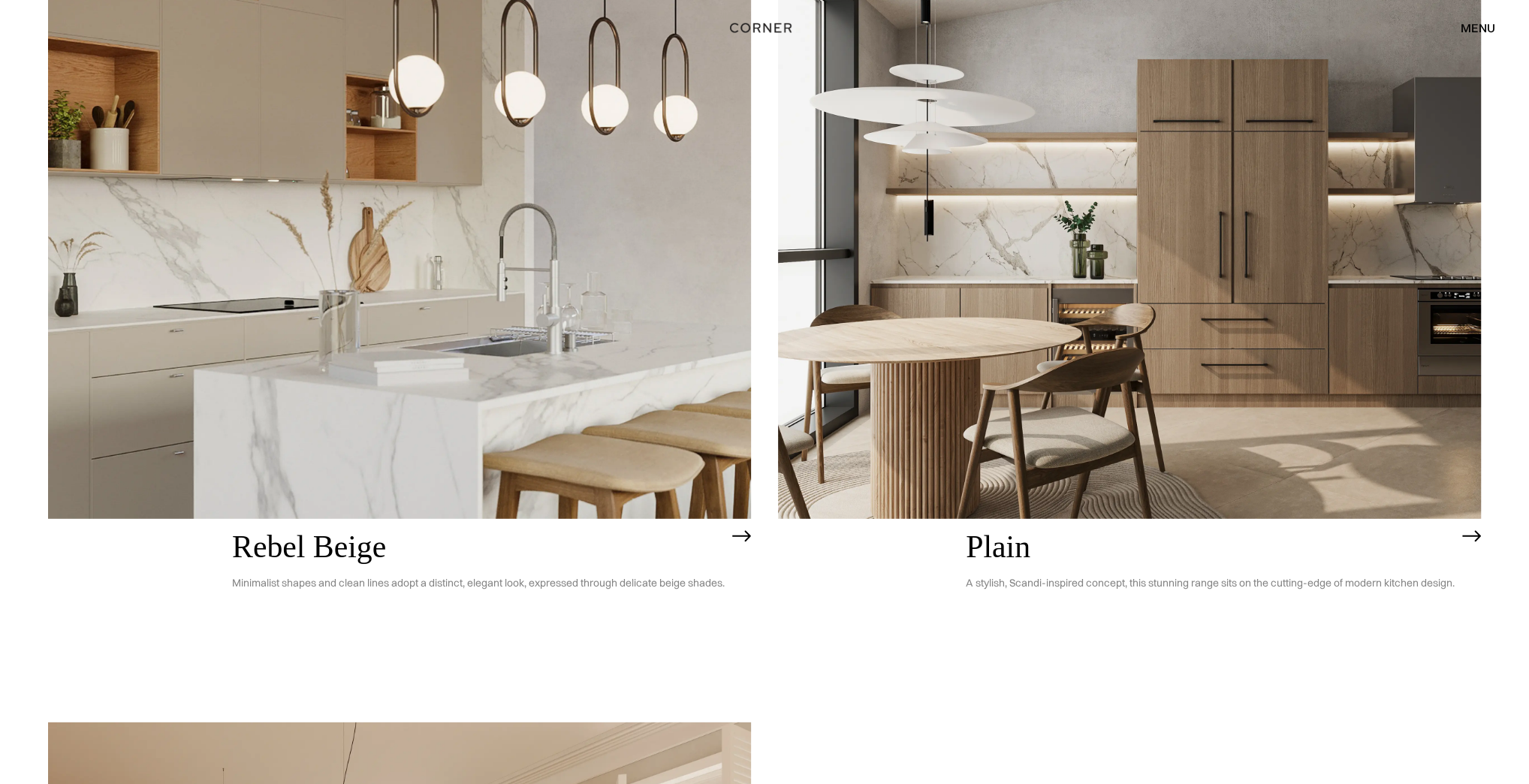
click at [311, 538] on h2 "Rebel Beige" at bounding box center [479, 547] width 493 height 35
click at [973, 548] on h2 "Plain" at bounding box center [1210, 547] width 489 height 35
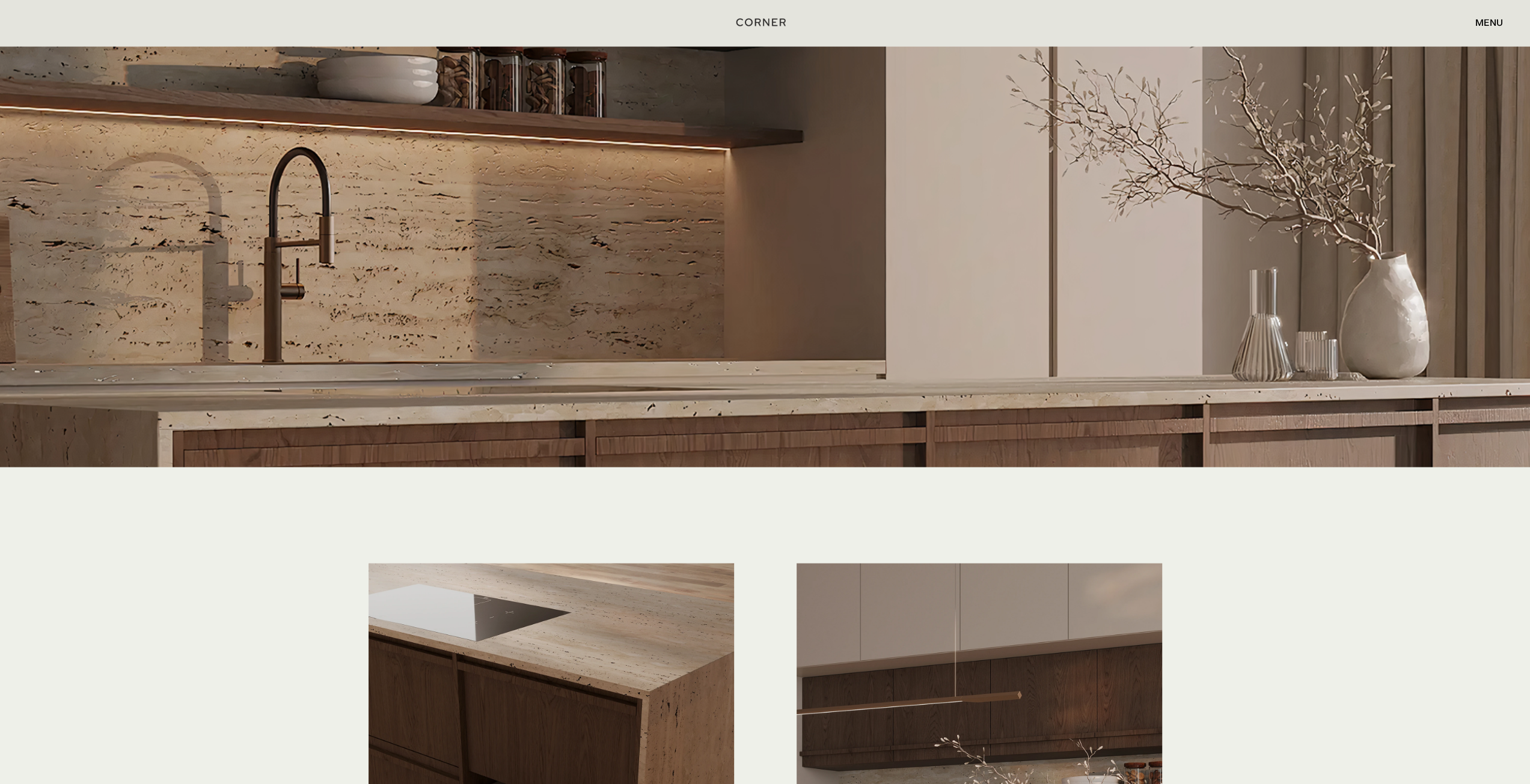
scroll to position [2448, 0]
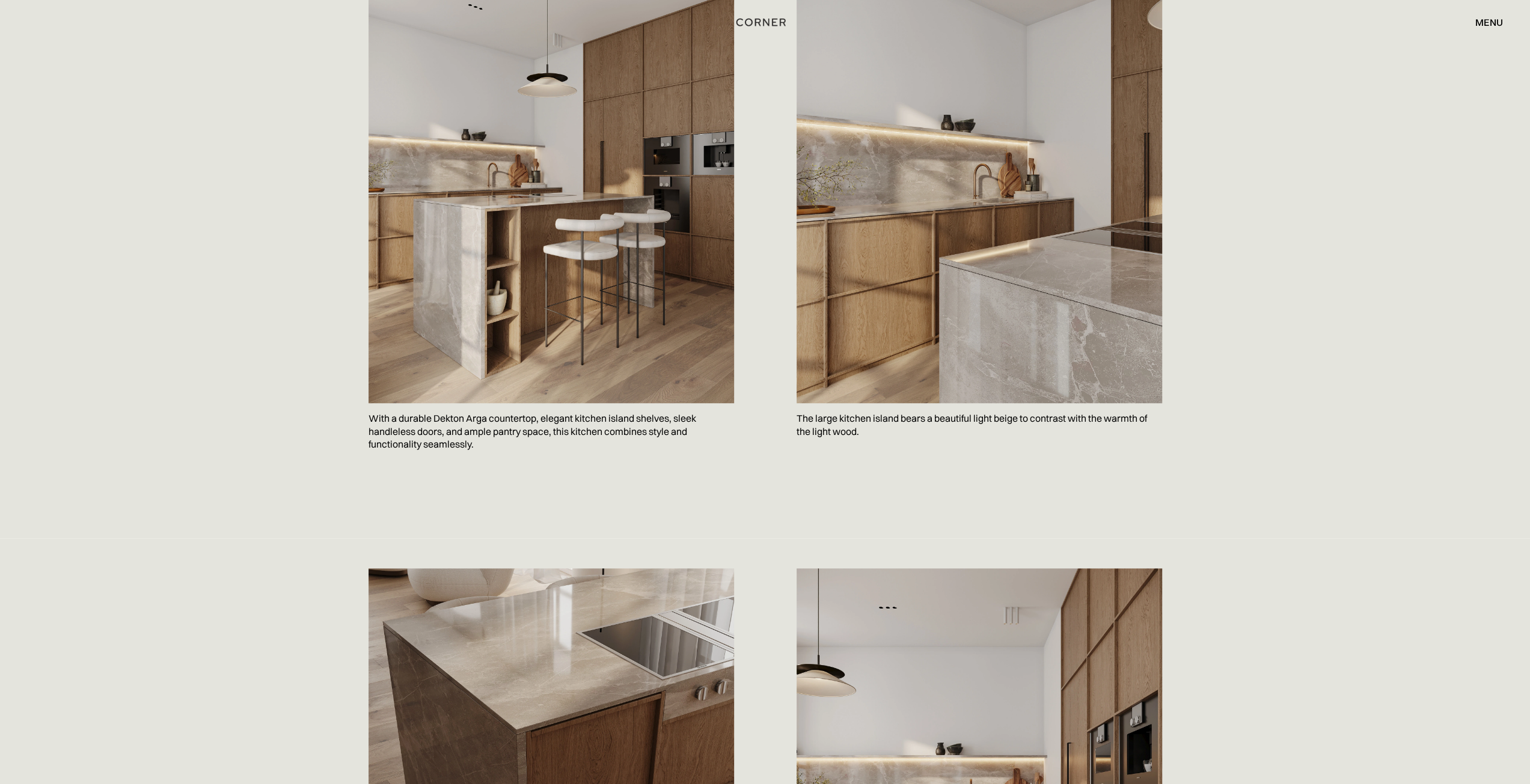
scroll to position [691, 0]
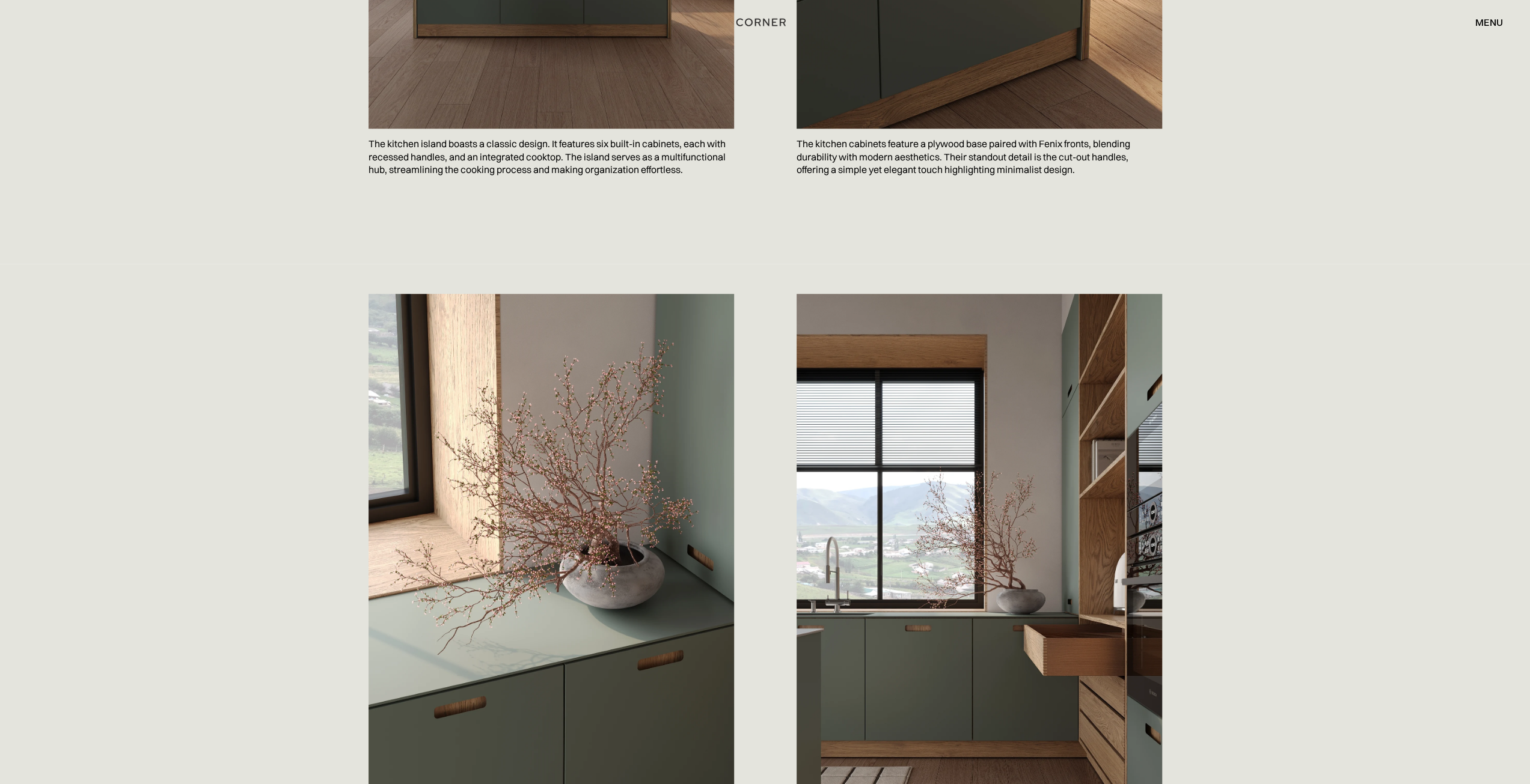
scroll to position [1067, 0]
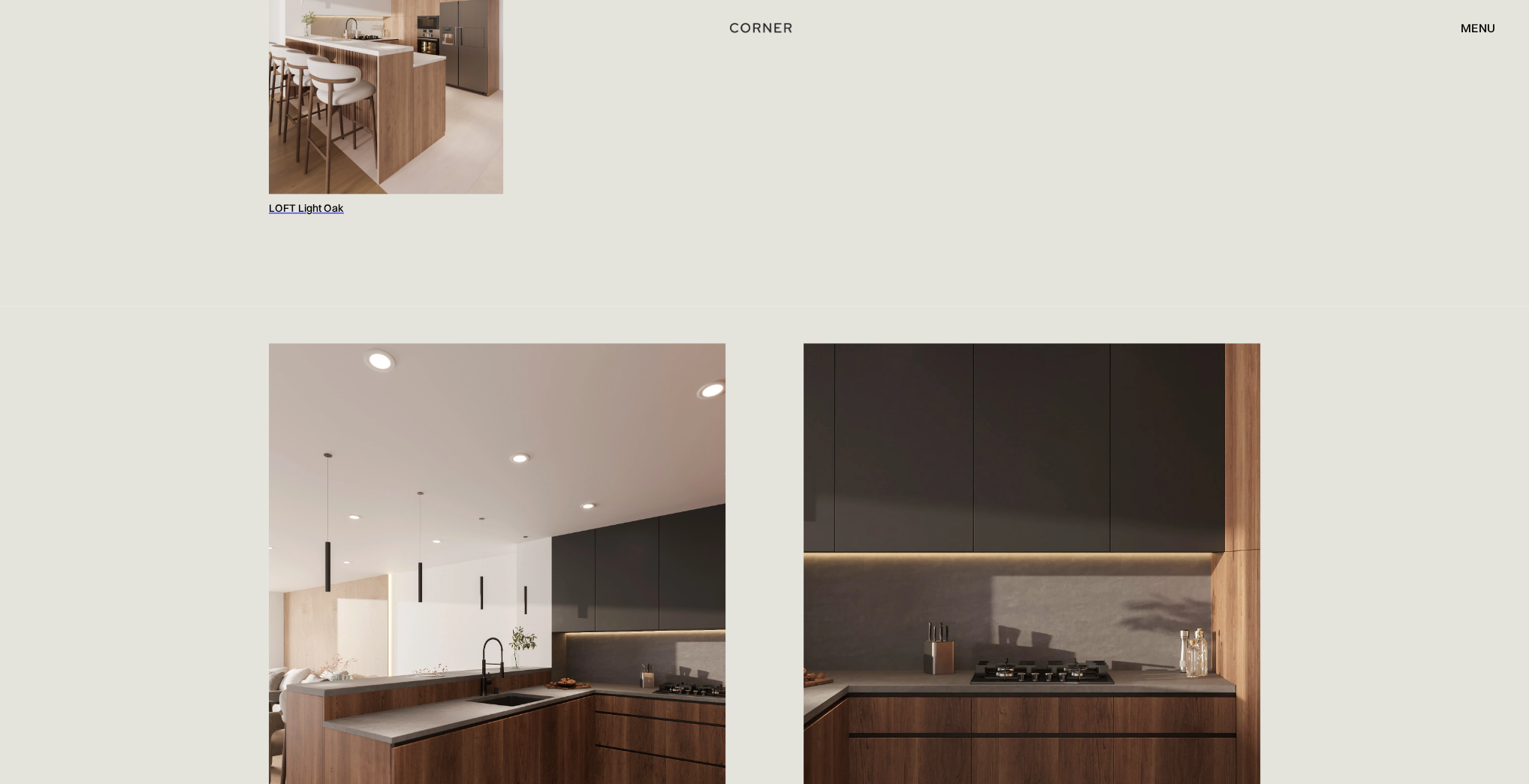
scroll to position [1791, 0]
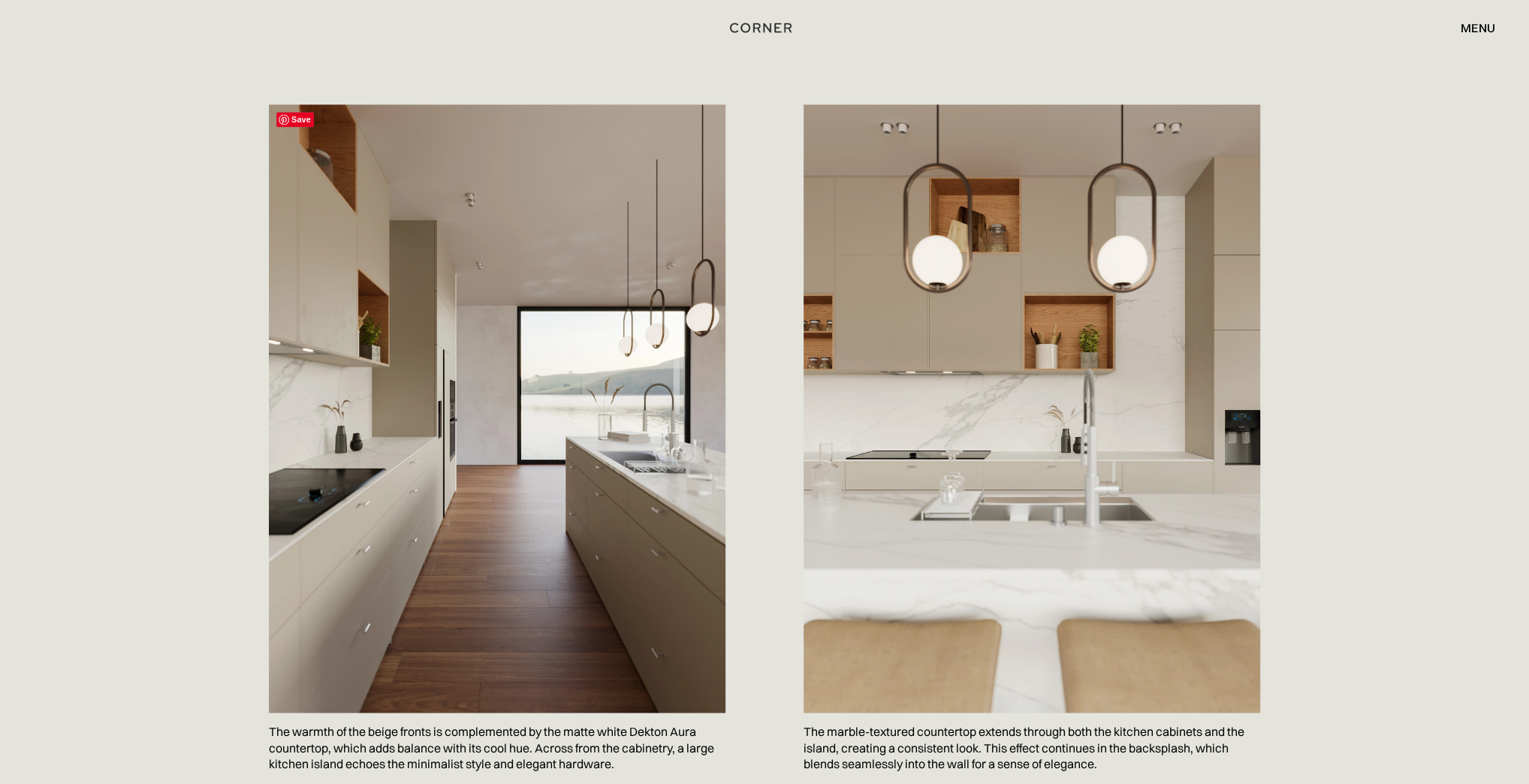
scroll to position [2042, 0]
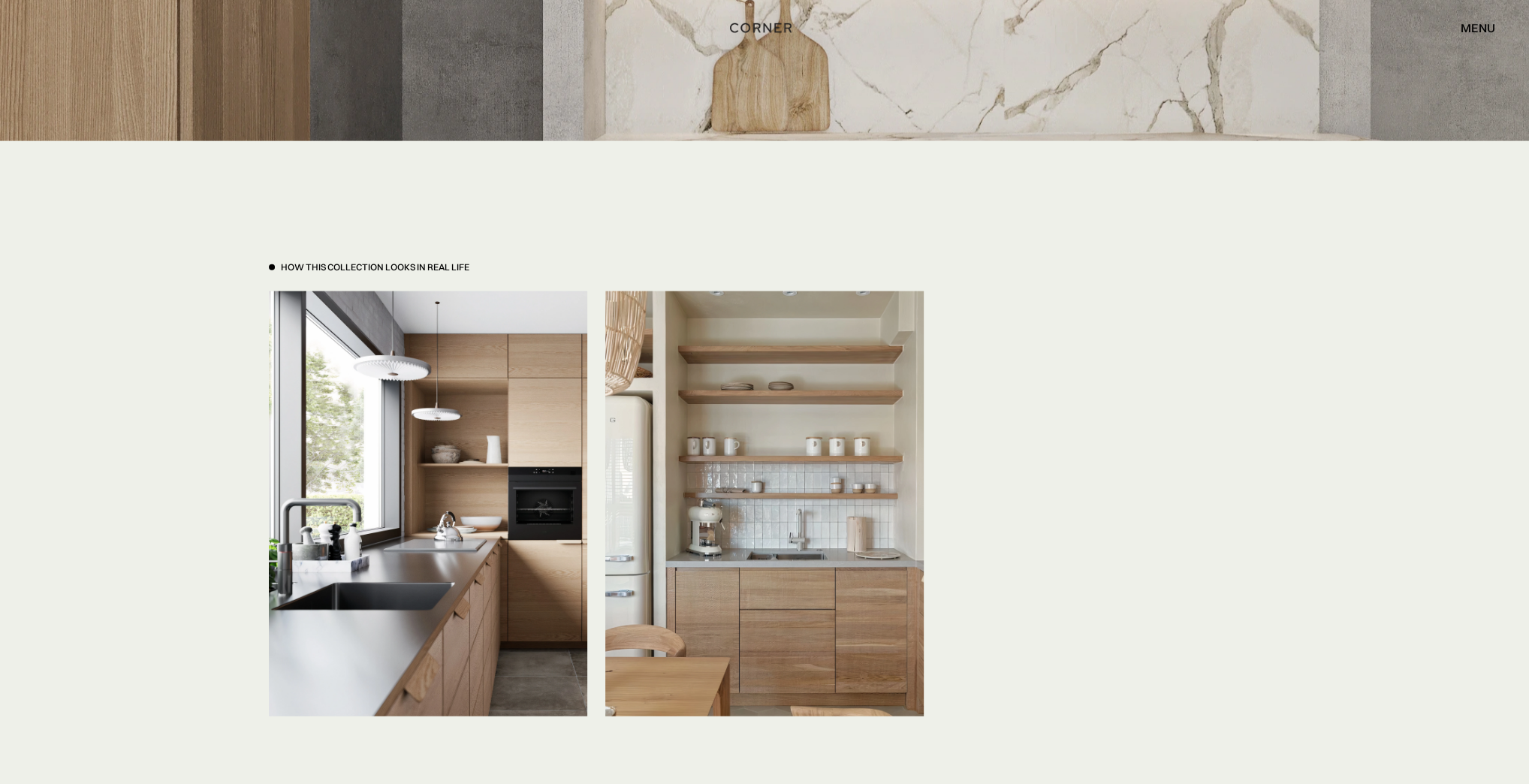
scroll to position [3469, 0]
